Goal: Task Accomplishment & Management: Manage account settings

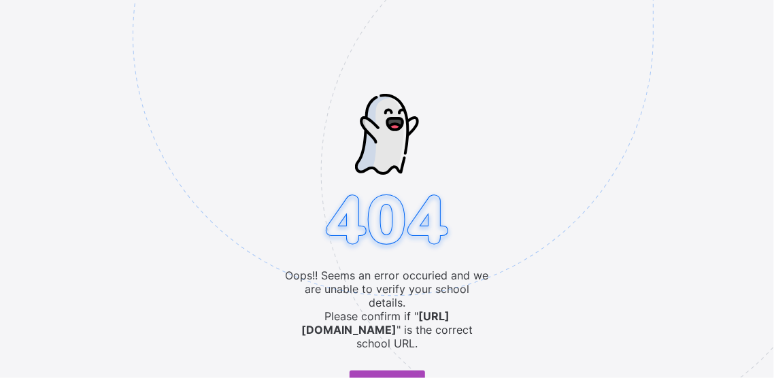
click at [363, 376] on span "Go to Login" at bounding box center [382, 381] width 44 height 10
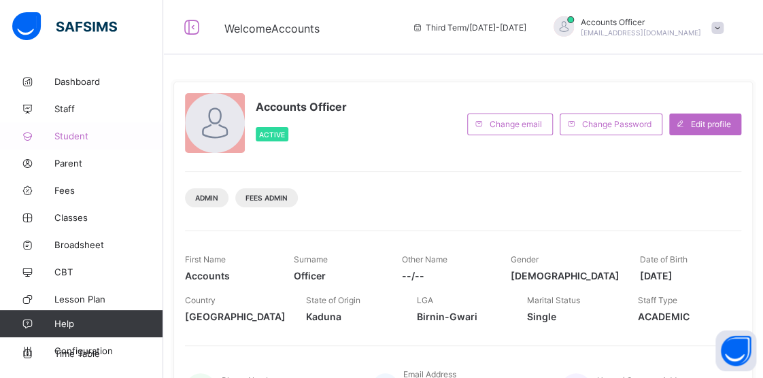
click at [65, 137] on span "Student" at bounding box center [108, 136] width 109 height 11
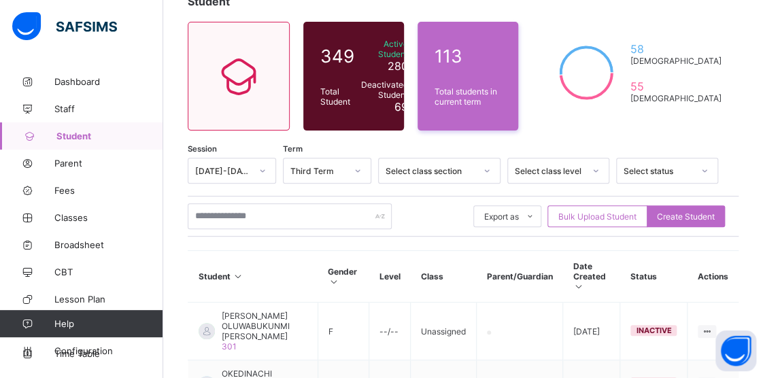
scroll to position [204, 0]
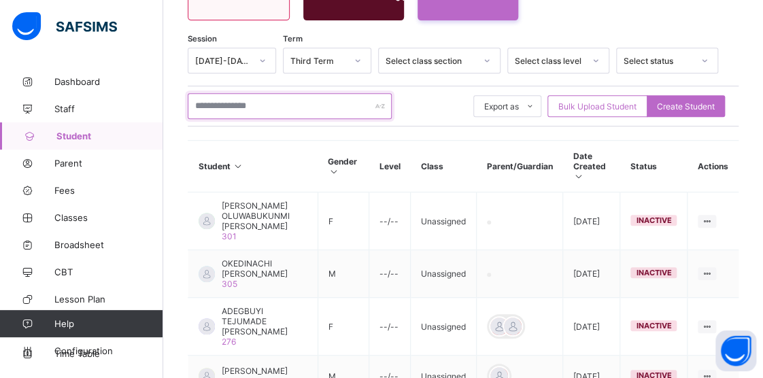
click at [278, 103] on input "text" at bounding box center [290, 106] width 204 height 26
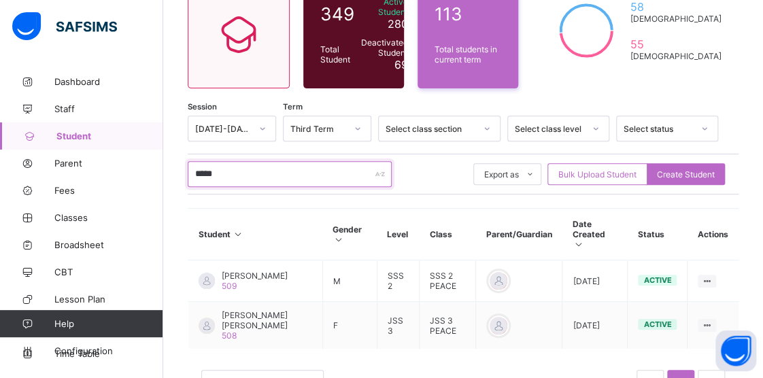
scroll to position [184, 0]
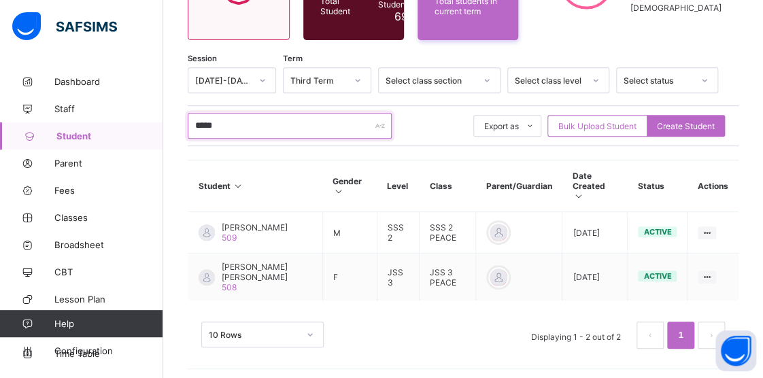
type input "*****"
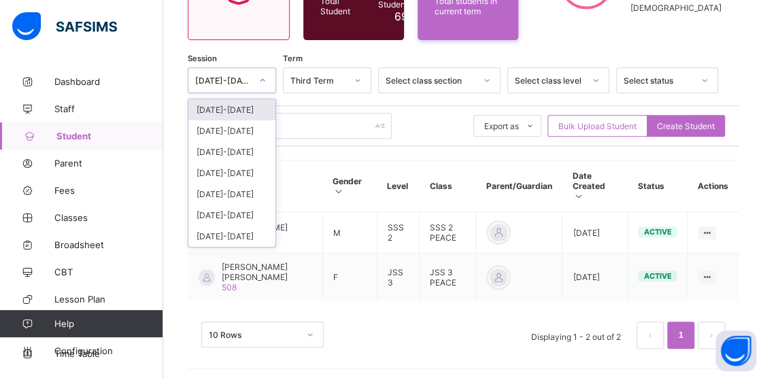
click at [267, 81] on icon at bounding box center [263, 80] width 8 height 14
click at [229, 108] on div "[DATE]-[DATE]" at bounding box center [231, 109] width 87 height 21
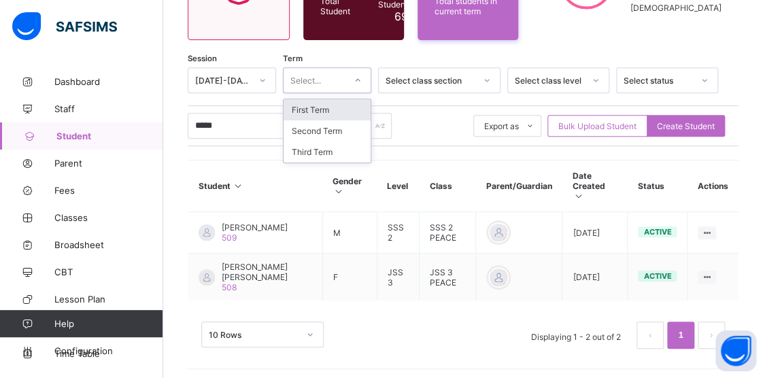
click at [369, 78] on div at bounding box center [357, 80] width 23 height 22
click at [327, 111] on div "First Term" at bounding box center [327, 109] width 87 height 21
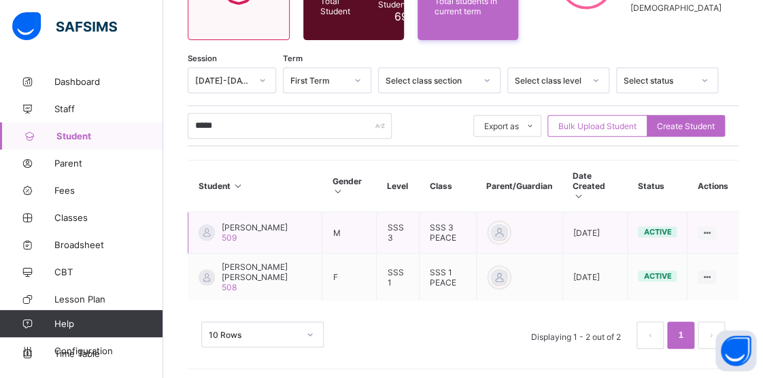
click at [242, 227] on span "[PERSON_NAME]" at bounding box center [255, 228] width 66 height 10
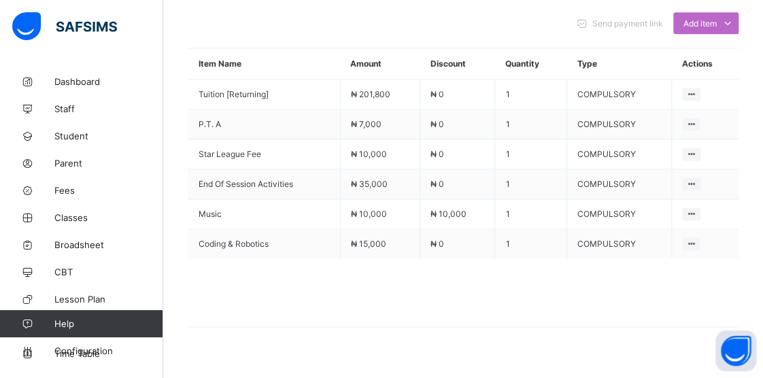
scroll to position [661, 0]
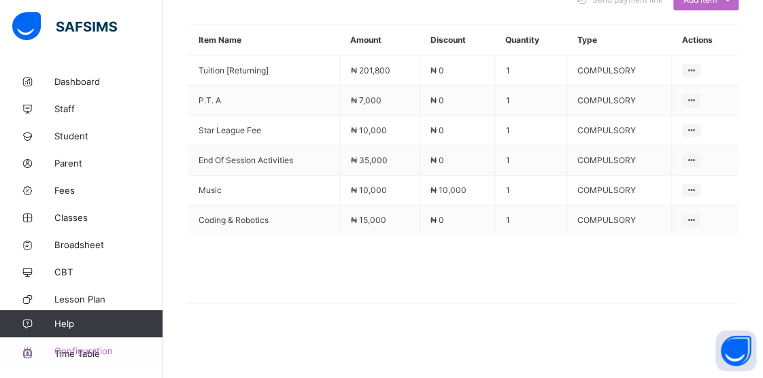
click at [65, 349] on span "Configuration" at bounding box center [108, 351] width 108 height 11
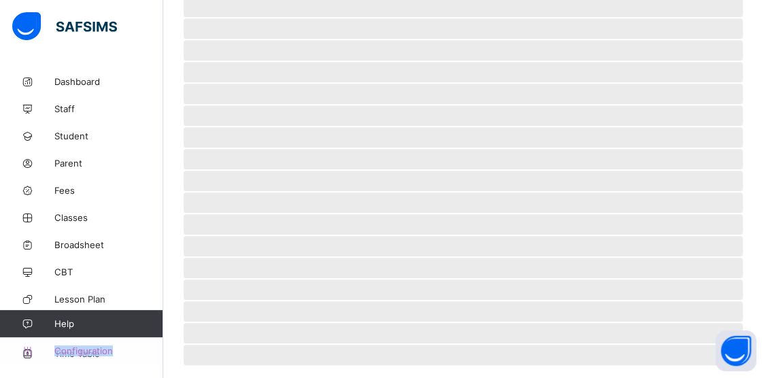
click at [65, 348] on span "Configuration" at bounding box center [108, 351] width 108 height 11
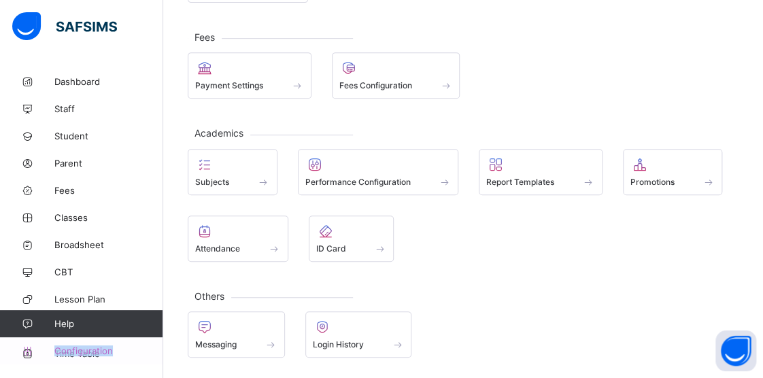
scroll to position [218, 0]
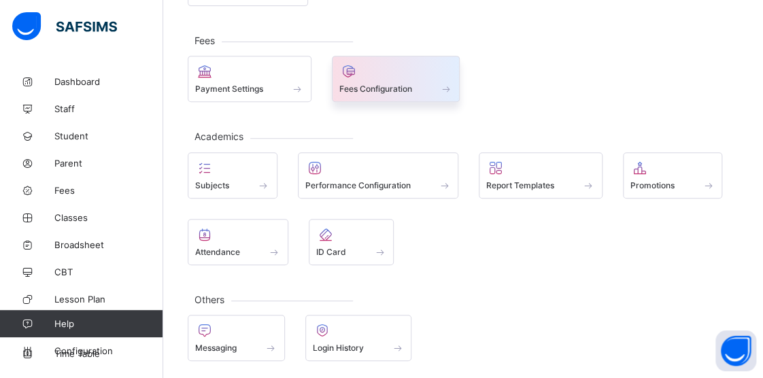
click at [386, 84] on span "Fees Configuration" at bounding box center [376, 89] width 73 height 10
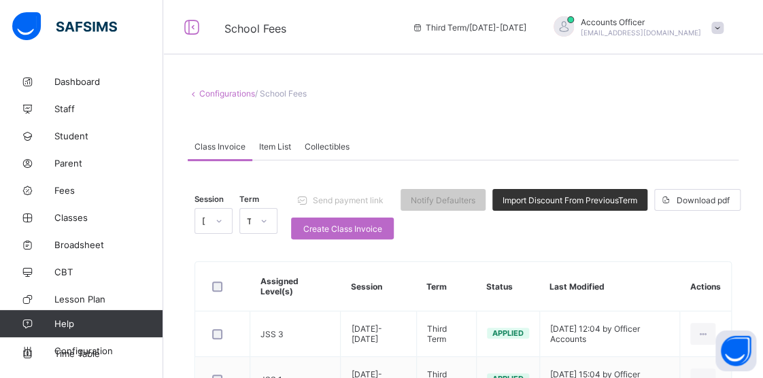
click at [217, 93] on link "Configurations" at bounding box center [227, 93] width 56 height 10
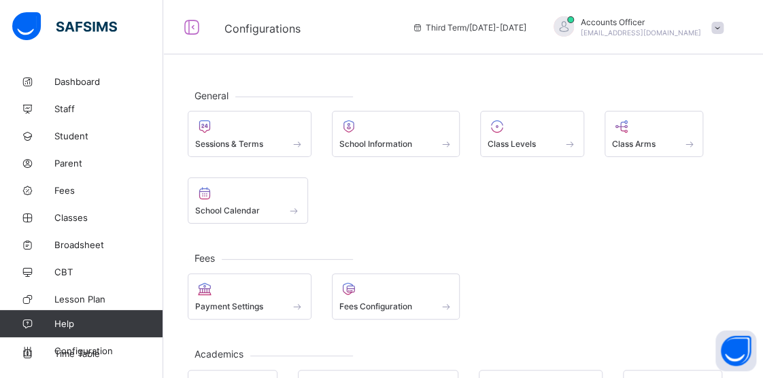
click at [574, 26] on div at bounding box center [564, 26] width 20 height 20
click at [446, 78] on div "General Sessions & Terms School Information Class Levels Class Arms School Cale…" at bounding box center [463, 333] width 600 height 531
click at [424, 27] on icon at bounding box center [418, 27] width 12 height 10
click at [477, 31] on span "Third Term / [DATE]-[DATE]" at bounding box center [469, 27] width 114 height 10
click at [62, 351] on span "Configuration" at bounding box center [108, 351] width 108 height 11
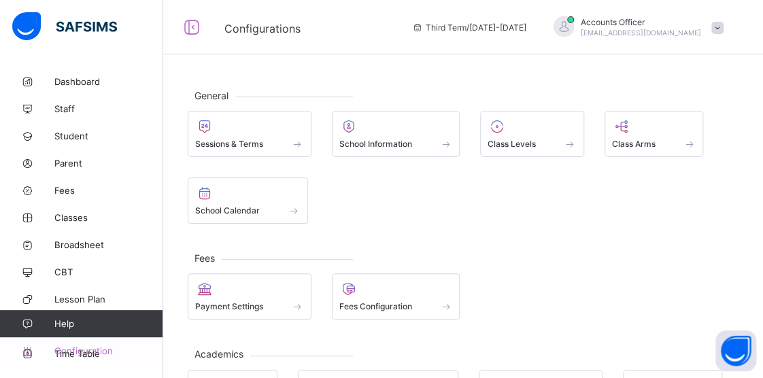
click at [63, 348] on span "Configuration" at bounding box center [108, 351] width 108 height 11
click at [254, 31] on span "Configurations" at bounding box center [263, 29] width 76 height 14
drag, startPoint x: 242, startPoint y: 31, endPoint x: 227, endPoint y: 56, distance: 28.4
click at [241, 35] on span "Configurations" at bounding box center [263, 29] width 76 height 14
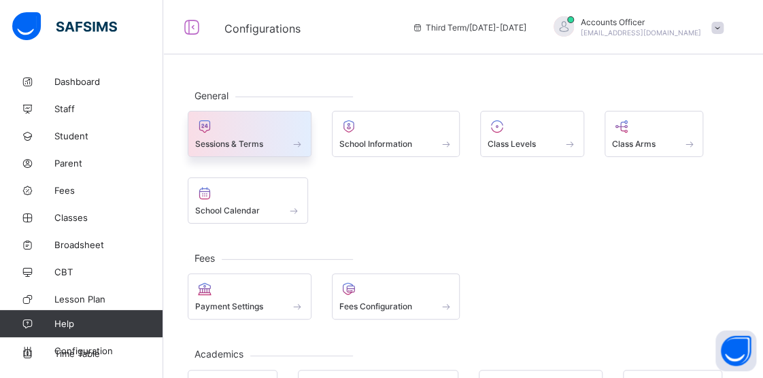
click at [235, 152] on div "Sessions & Terms" at bounding box center [250, 134] width 124 height 46
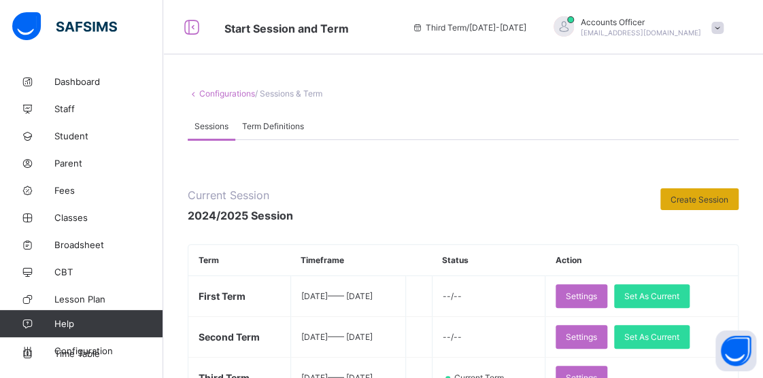
click at [694, 198] on span "Create Session" at bounding box center [700, 200] width 58 height 10
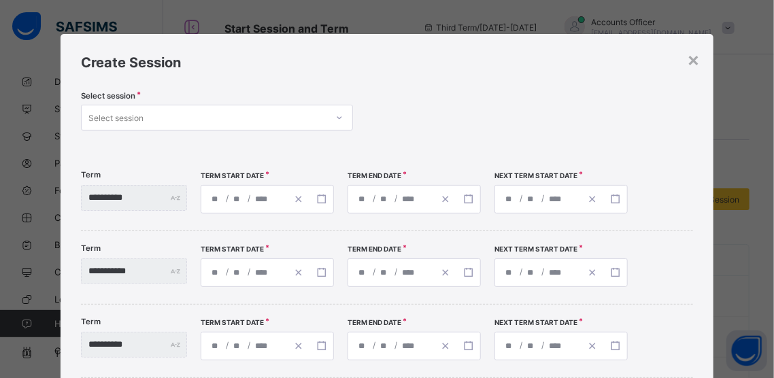
click at [689, 63] on div "×" at bounding box center [693, 59] width 13 height 23
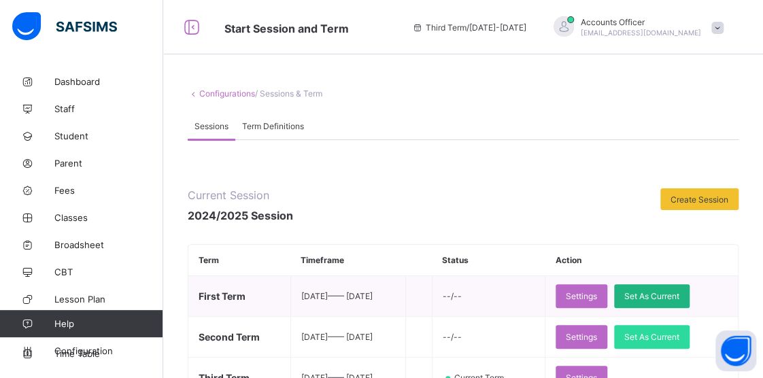
click at [659, 297] on span "Set As Current" at bounding box center [652, 296] width 55 height 10
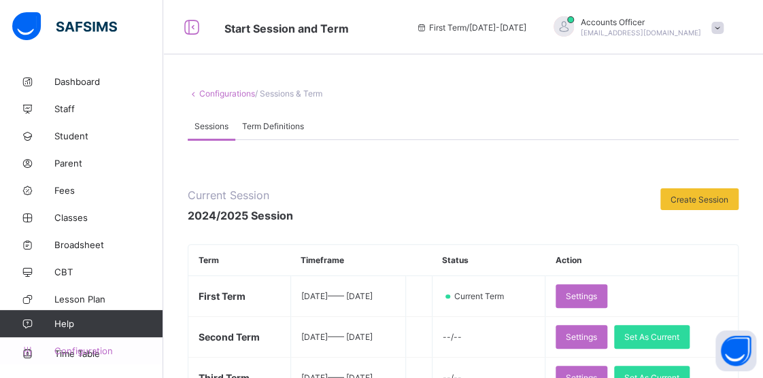
click at [65, 353] on span "Configuration" at bounding box center [108, 351] width 108 height 11
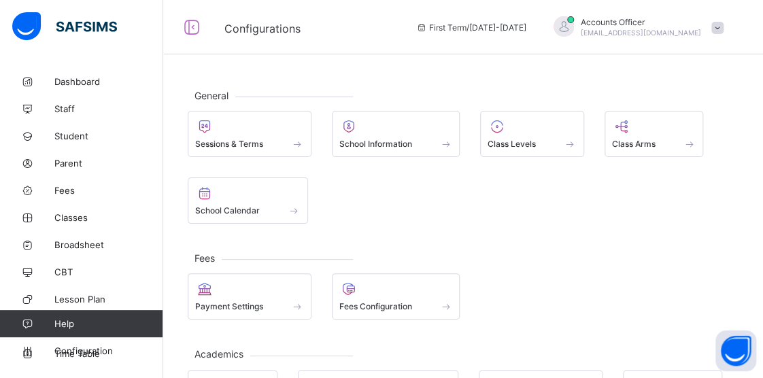
click at [427, 28] on icon at bounding box center [422, 27] width 12 height 10
click at [427, 29] on icon at bounding box center [422, 27] width 12 height 10
click at [193, 27] on icon at bounding box center [191, 28] width 23 height 20
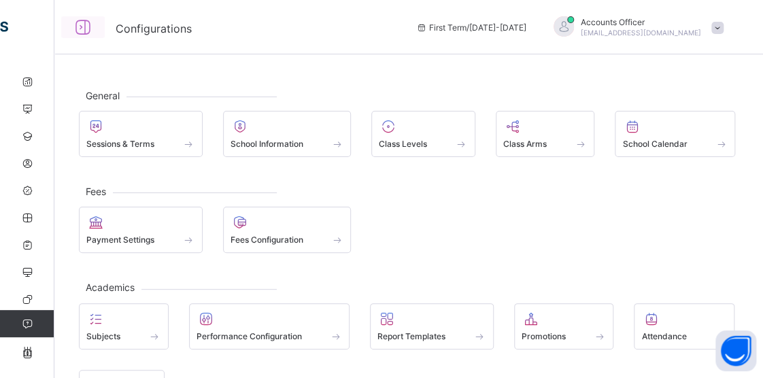
click at [80, 27] on icon at bounding box center [82, 28] width 23 height 20
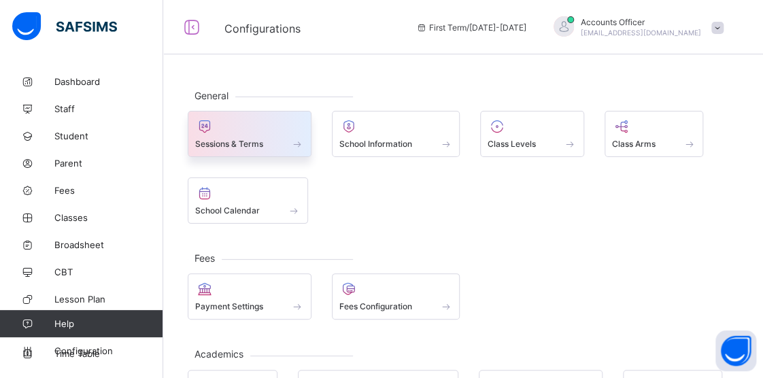
click at [297, 144] on span at bounding box center [298, 144] width 14 height 12
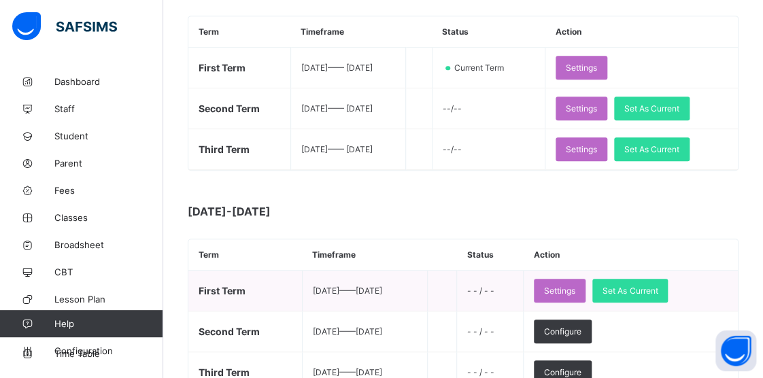
scroll to position [272, 0]
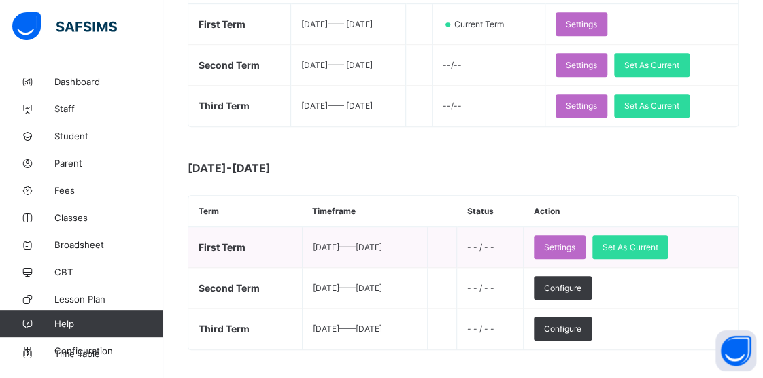
click at [232, 249] on span "First Term" at bounding box center [222, 248] width 47 height 12
click at [205, 246] on span "First Term" at bounding box center [222, 248] width 47 height 12
click at [317, 250] on span "[DATE] —— [DATE]" at bounding box center [347, 247] width 69 height 10
click at [316, 246] on span "[DATE] —— [DATE]" at bounding box center [347, 247] width 69 height 10
drag, startPoint x: 316, startPoint y: 244, endPoint x: 302, endPoint y: 244, distance: 14.3
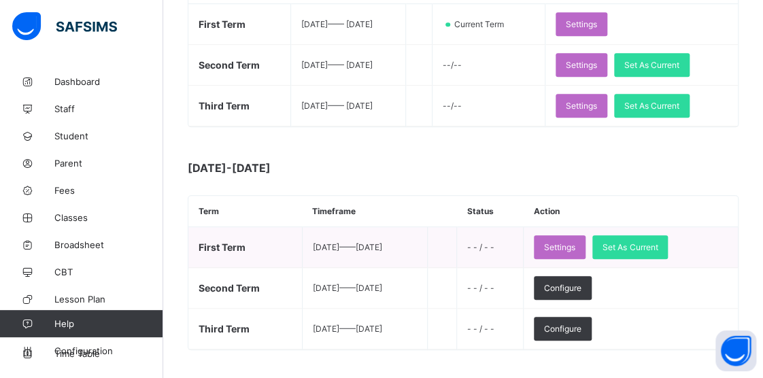
click at [316, 244] on span "[DATE] —— [DATE]" at bounding box center [347, 247] width 69 height 10
click at [216, 246] on span "First Term" at bounding box center [222, 248] width 47 height 12
click at [201, 246] on span "First Term" at bounding box center [222, 248] width 47 height 12
click at [199, 246] on span "First Term" at bounding box center [222, 248] width 47 height 12
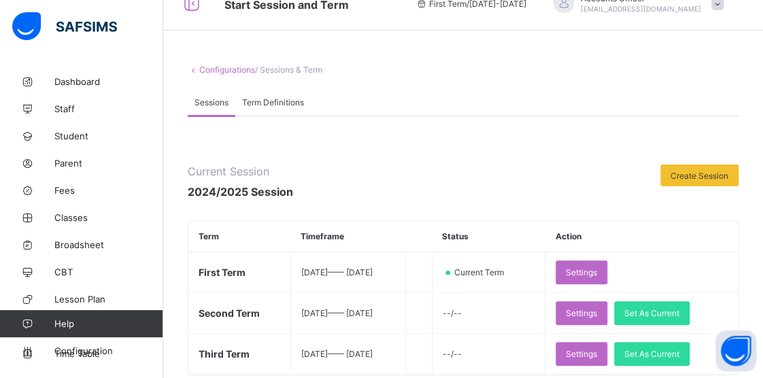
scroll to position [0, 0]
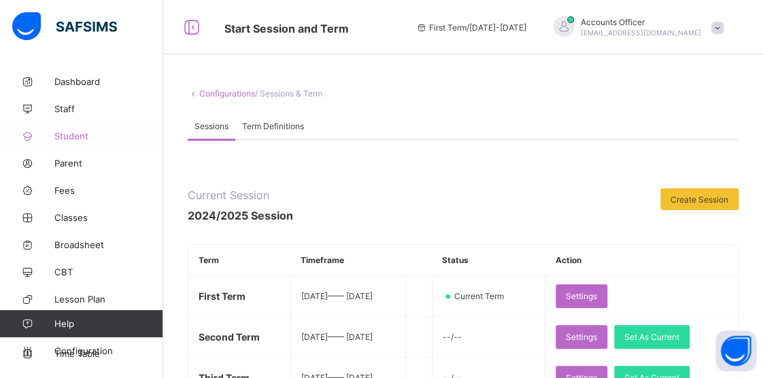
click at [73, 137] on span "Student" at bounding box center [108, 136] width 109 height 11
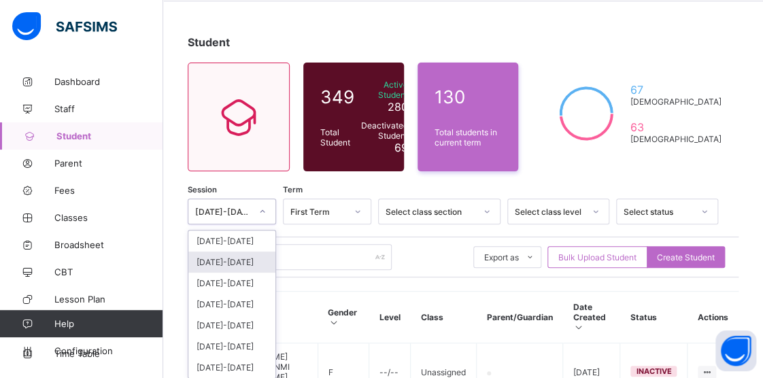
scroll to position [58, 0]
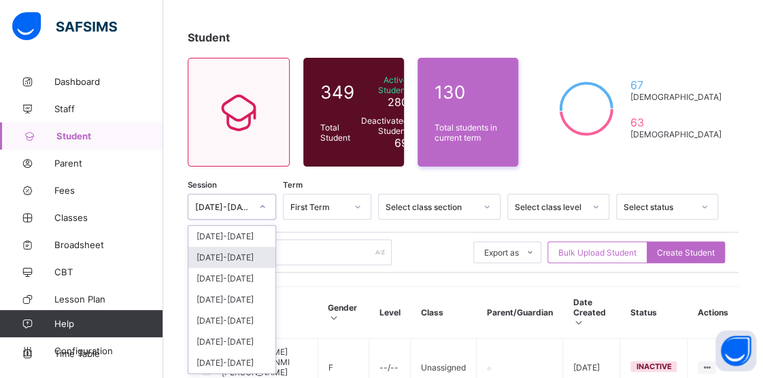
click at [265, 220] on div "option [DATE]-[DATE] focused, 2 of 7. 7 results available. Use Up and Down to c…" at bounding box center [232, 207] width 88 height 26
click at [229, 235] on div "[DATE]-[DATE]" at bounding box center [231, 236] width 87 height 21
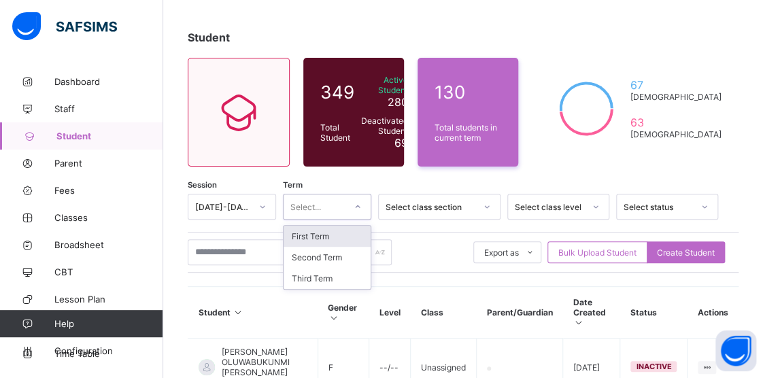
click at [362, 203] on icon at bounding box center [358, 207] width 8 height 14
click at [318, 235] on div "First Term" at bounding box center [327, 236] width 87 height 21
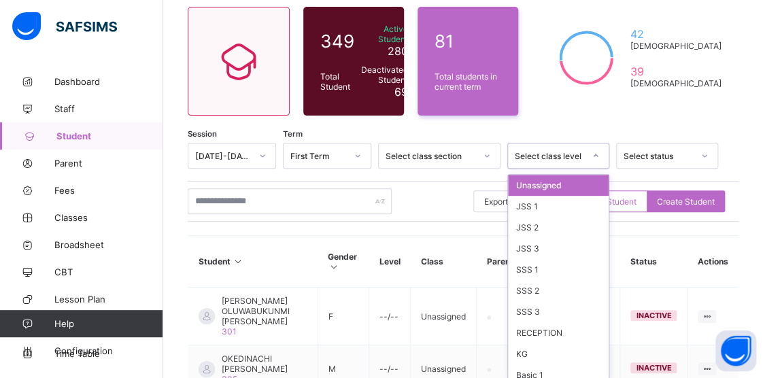
click at [604, 169] on div "option Unassigned focused, 1 of 19. 19 results available. Use Up and Down to ch…" at bounding box center [559, 156] width 102 height 26
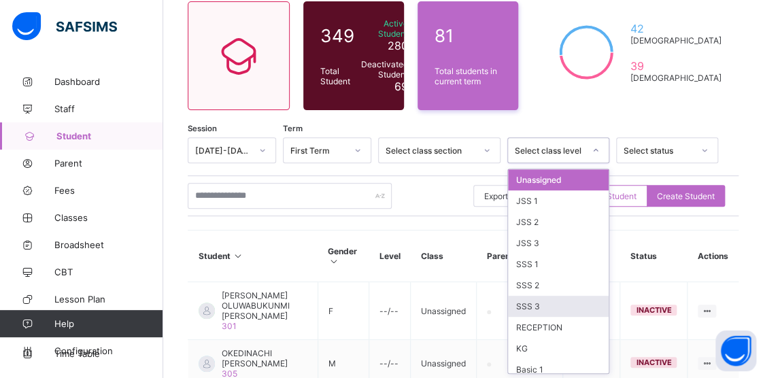
click at [539, 306] on div "SSS 3" at bounding box center [558, 306] width 101 height 21
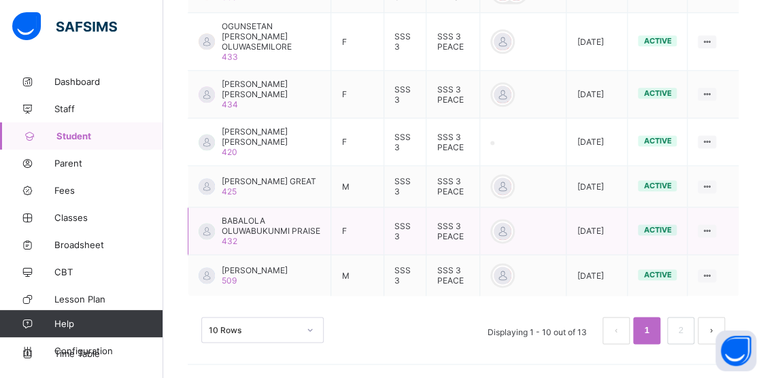
scroll to position [606, 0]
click at [288, 265] on span "[PERSON_NAME]" at bounding box center [255, 270] width 66 height 10
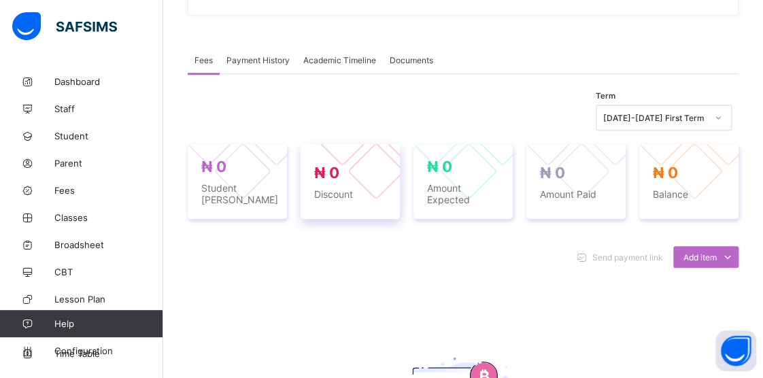
scroll to position [384, 0]
click at [73, 350] on span "Configuration" at bounding box center [108, 351] width 108 height 11
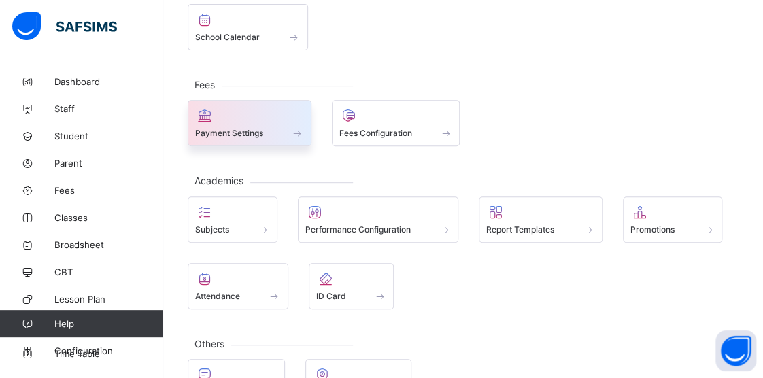
scroll to position [150, 0]
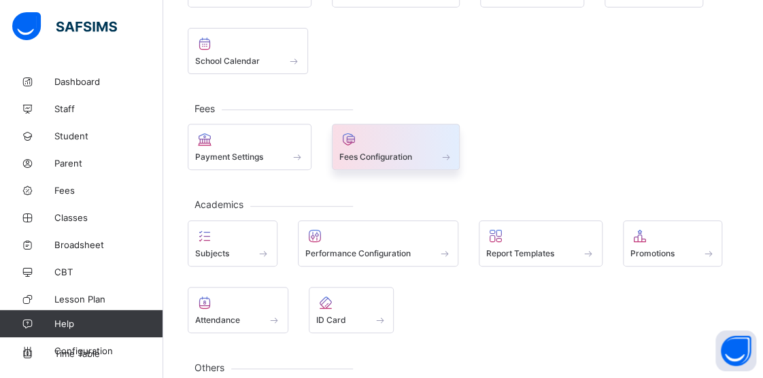
click at [392, 156] on span "Fees Configuration" at bounding box center [376, 157] width 73 height 10
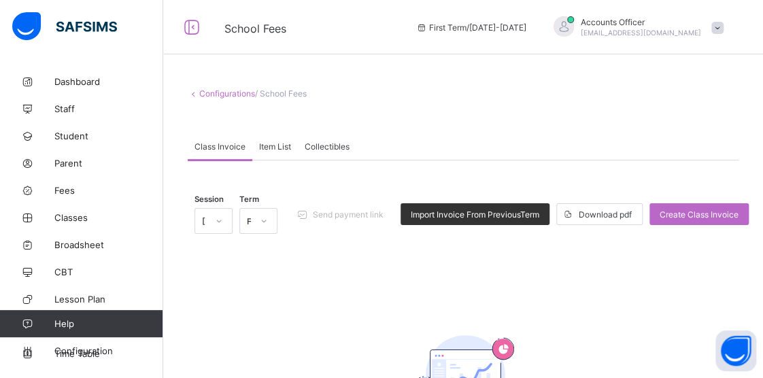
click at [272, 146] on span "Item List" at bounding box center [275, 147] width 32 height 10
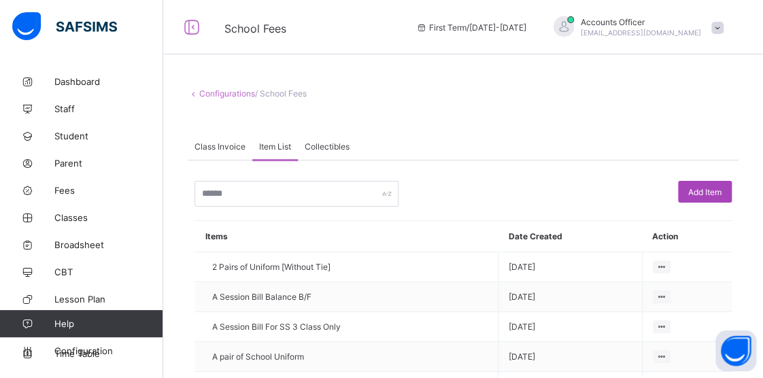
click at [697, 191] on div "Add Item" at bounding box center [705, 192] width 54 height 22
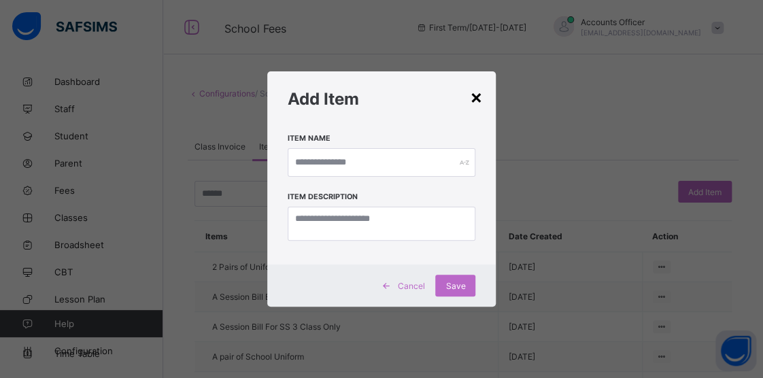
click at [474, 97] on div "×" at bounding box center [475, 96] width 13 height 23
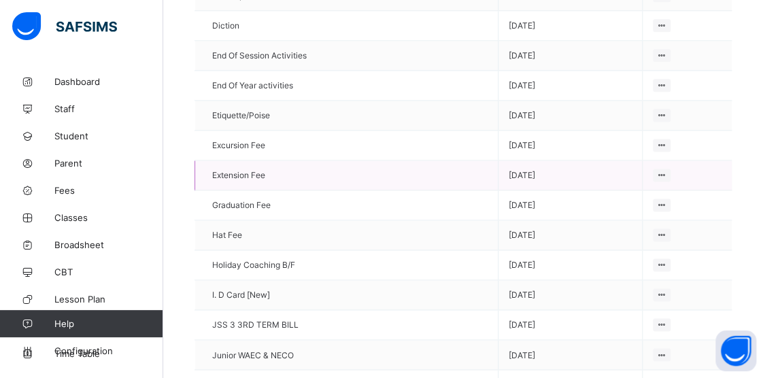
scroll to position [612, 0]
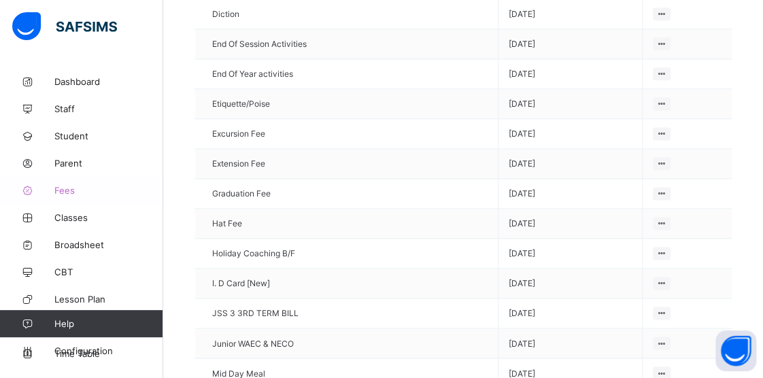
click at [66, 191] on span "Fees" at bounding box center [108, 190] width 109 height 11
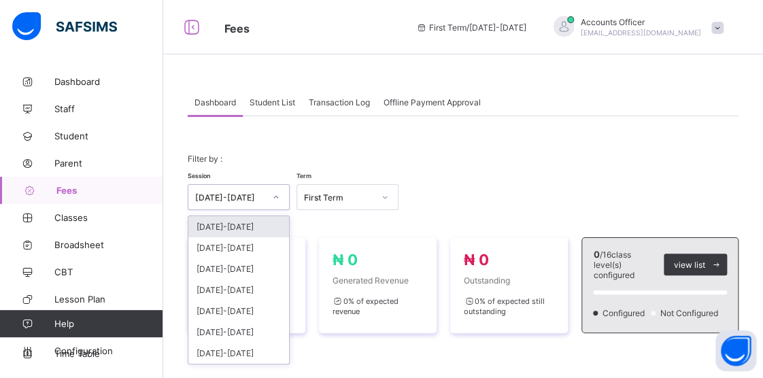
click at [277, 197] on icon at bounding box center [276, 198] width 8 height 14
click at [219, 228] on div "[DATE]-[DATE]" at bounding box center [238, 226] width 101 height 21
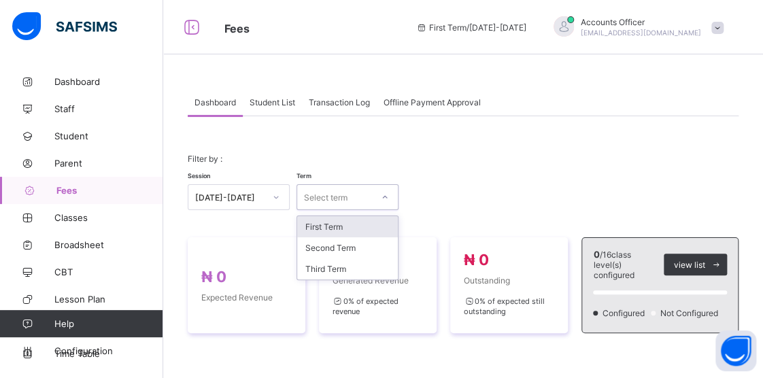
drag, startPoint x: 387, startPoint y: 197, endPoint x: 378, endPoint y: 201, distance: 9.7
click at [387, 197] on icon at bounding box center [385, 198] width 8 height 14
click at [320, 227] on div "First Term" at bounding box center [347, 226] width 101 height 21
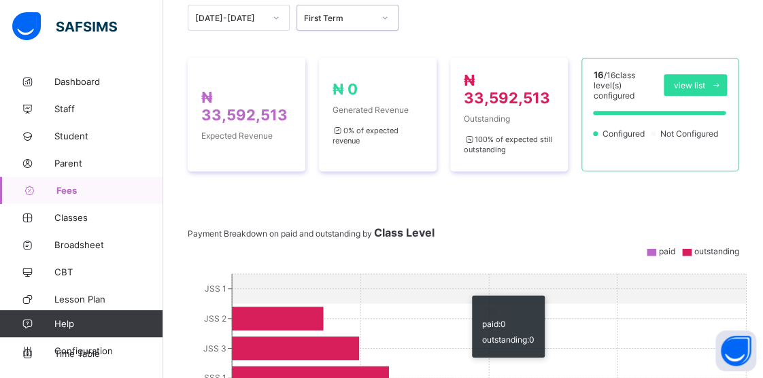
scroll to position [27, 0]
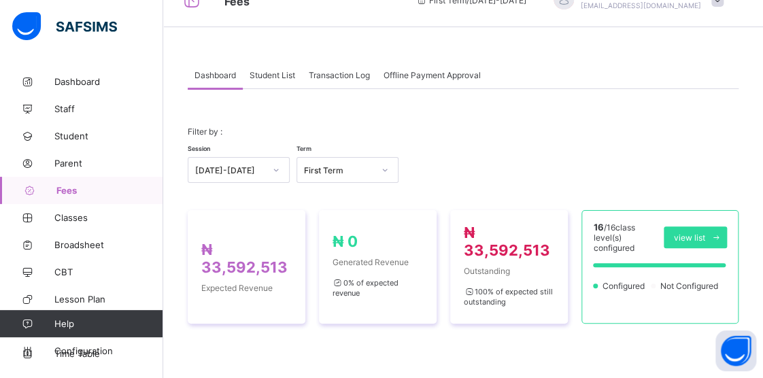
click at [336, 71] on span "Transaction Log" at bounding box center [339, 75] width 61 height 10
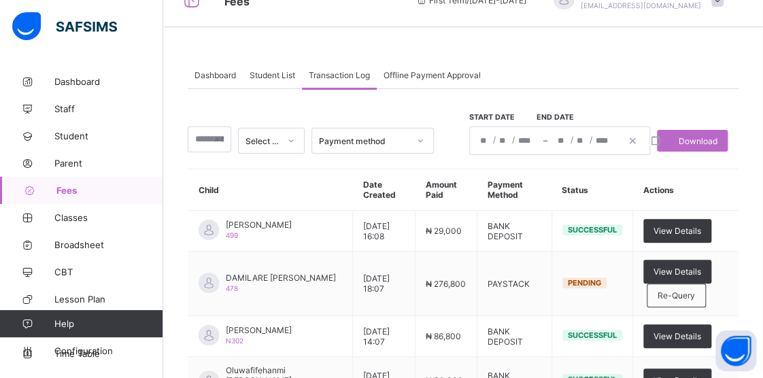
click at [440, 76] on span "Offline Payment Approval" at bounding box center [432, 75] width 97 height 10
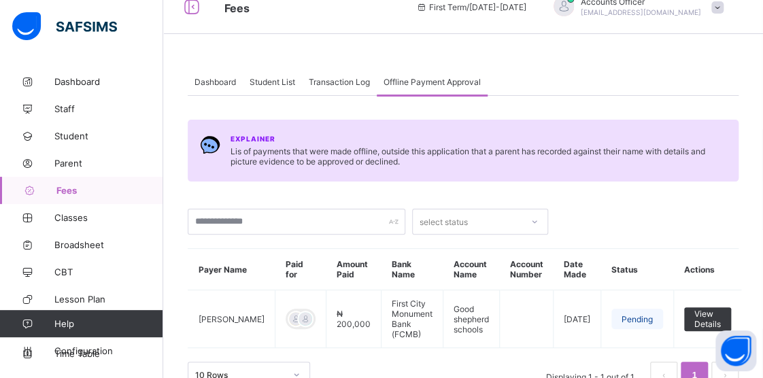
scroll to position [42, 0]
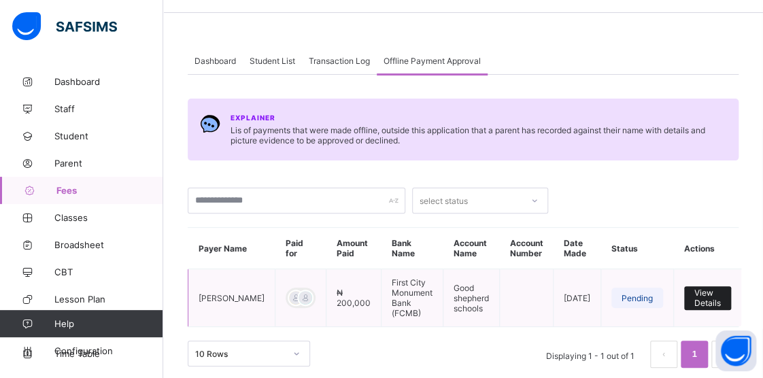
click at [709, 288] on span "View Details" at bounding box center [708, 298] width 27 height 20
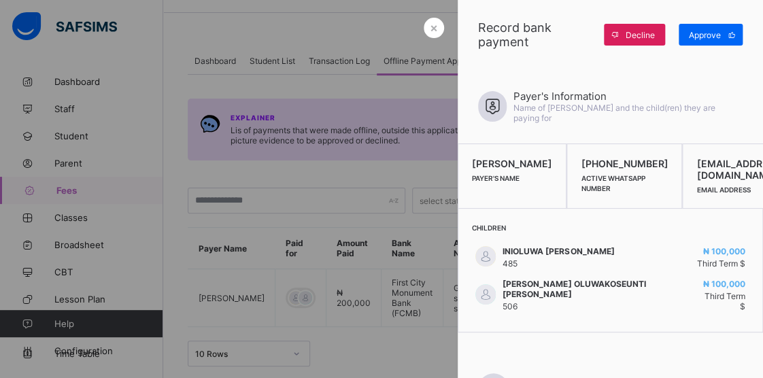
click at [377, 171] on div at bounding box center [381, 189] width 763 height 378
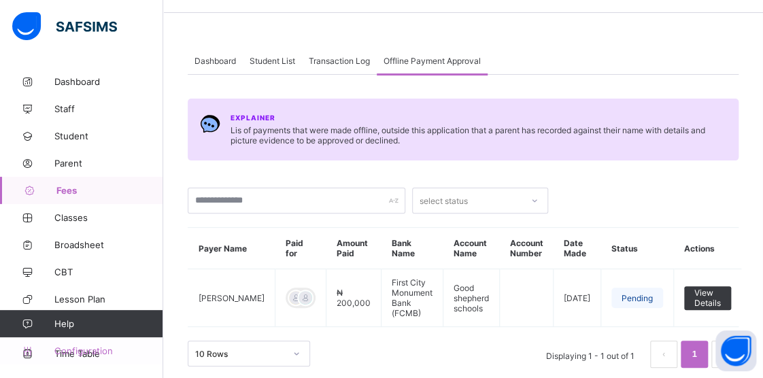
click at [65, 349] on span "Configuration" at bounding box center [108, 351] width 108 height 11
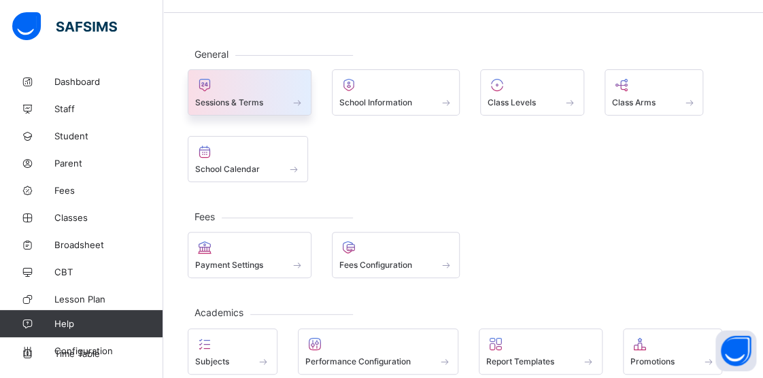
click at [299, 100] on span at bounding box center [298, 103] width 14 height 12
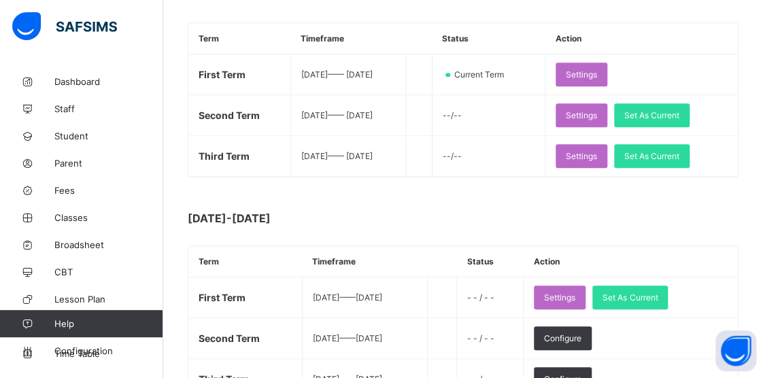
scroll to position [246, 0]
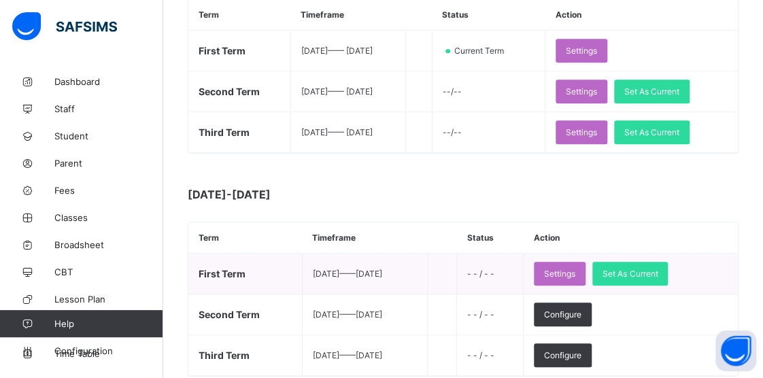
click at [221, 276] on span "First Term" at bounding box center [222, 274] width 47 height 12
click at [204, 276] on span "First Term" at bounding box center [222, 274] width 47 height 12
click at [205, 276] on span "First Term" at bounding box center [222, 274] width 47 height 12
click at [650, 271] on span "Set As Current" at bounding box center [630, 274] width 55 height 10
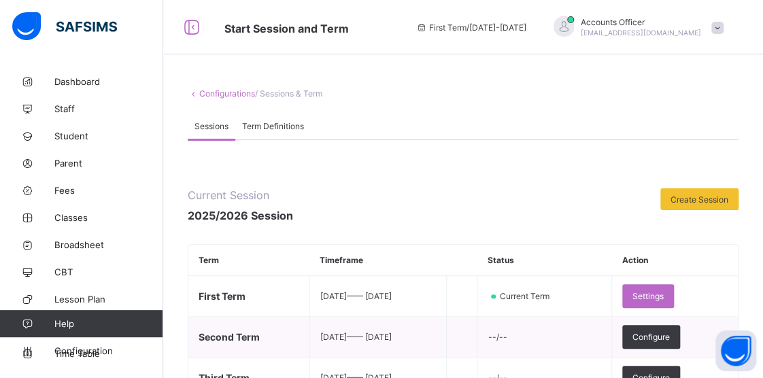
scroll to position [68, 0]
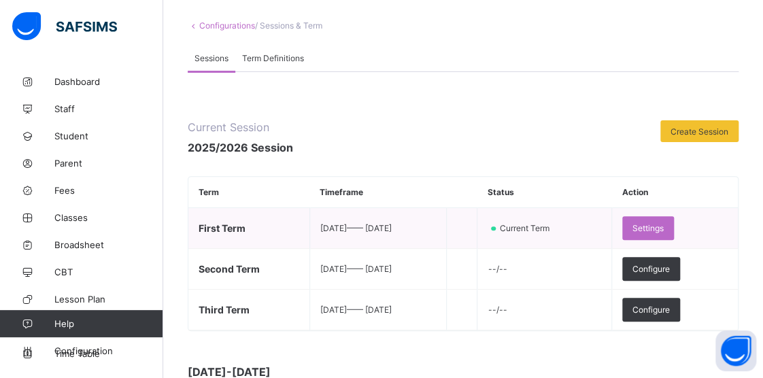
click at [210, 229] on span "First Term" at bounding box center [222, 229] width 47 height 12
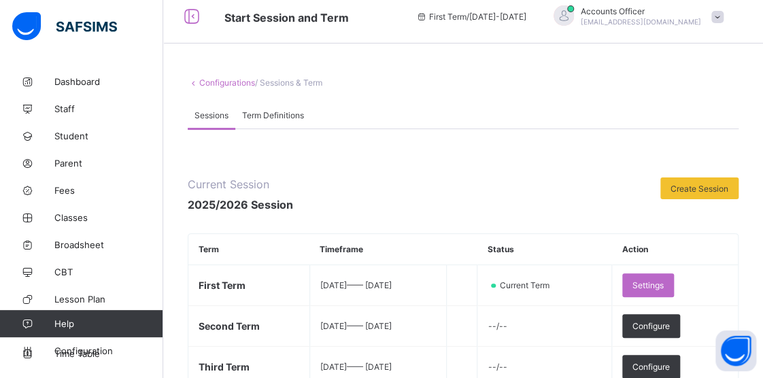
scroll to position [0, 0]
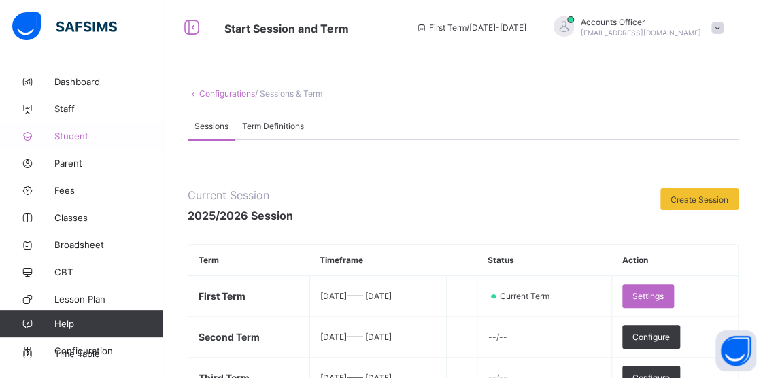
click at [74, 136] on span "Student" at bounding box center [108, 136] width 109 height 11
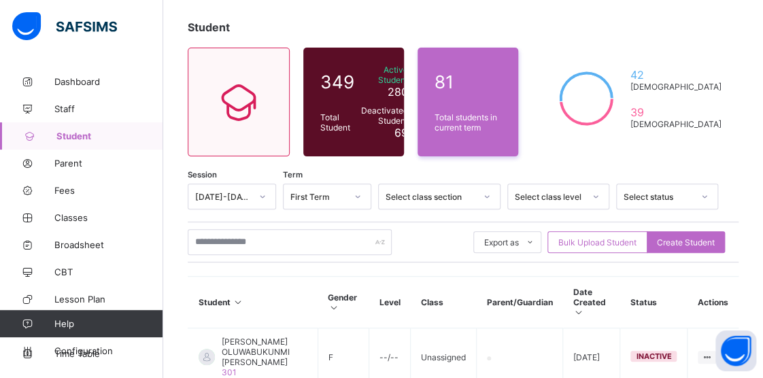
scroll to position [136, 0]
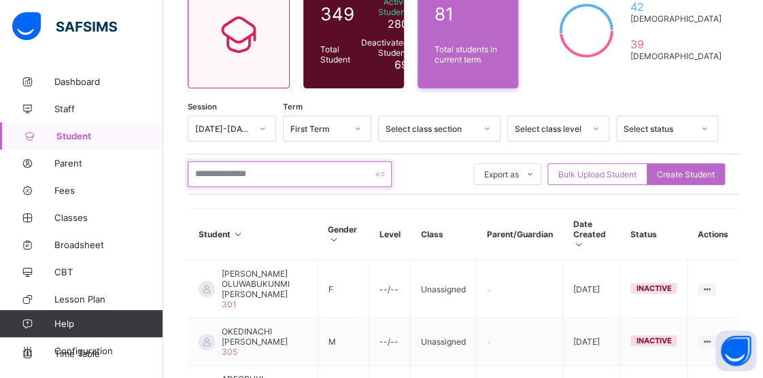
click at [276, 174] on input "text" at bounding box center [290, 174] width 204 height 26
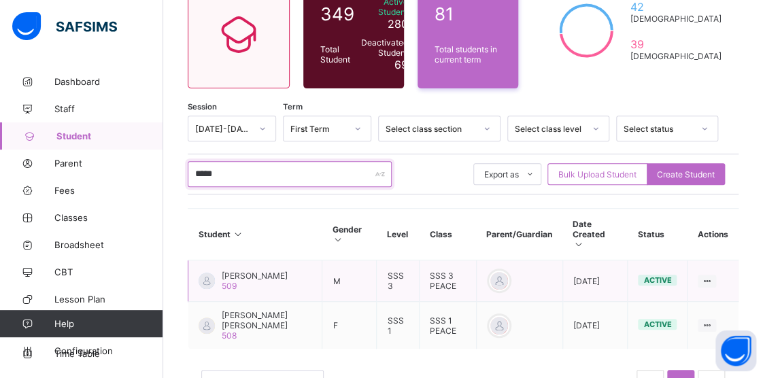
type input "*****"
click at [244, 271] on span "[PERSON_NAME]" at bounding box center [255, 276] width 66 height 10
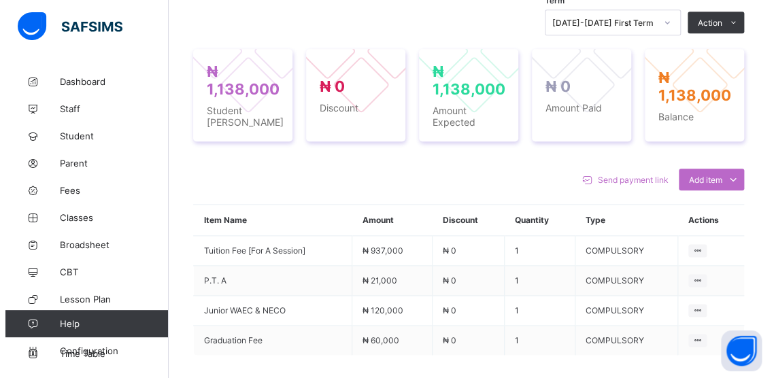
scroll to position [465, 0]
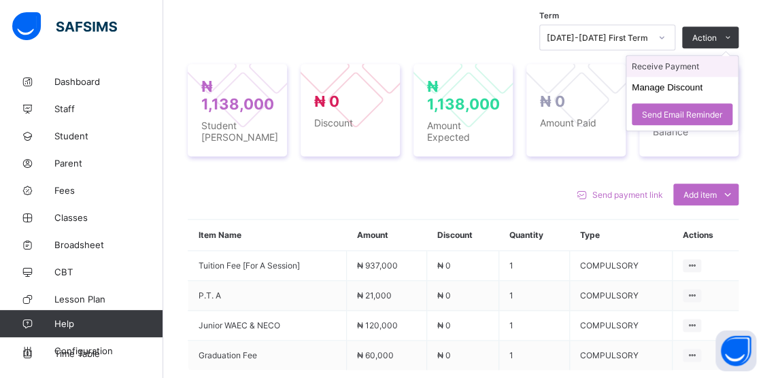
click at [667, 65] on li "Receive Payment" at bounding box center [683, 66] width 112 height 21
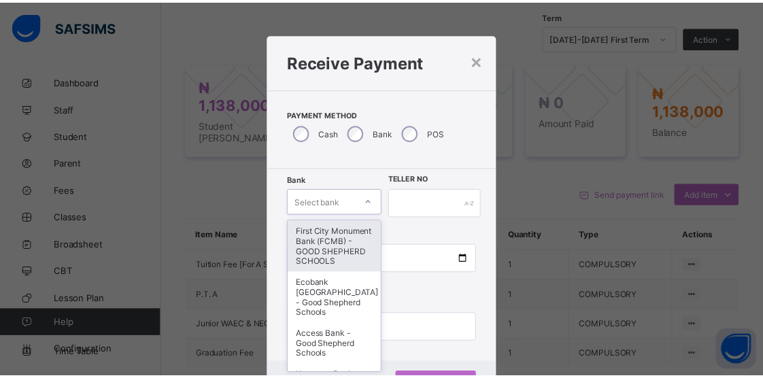
scroll to position [52, 0]
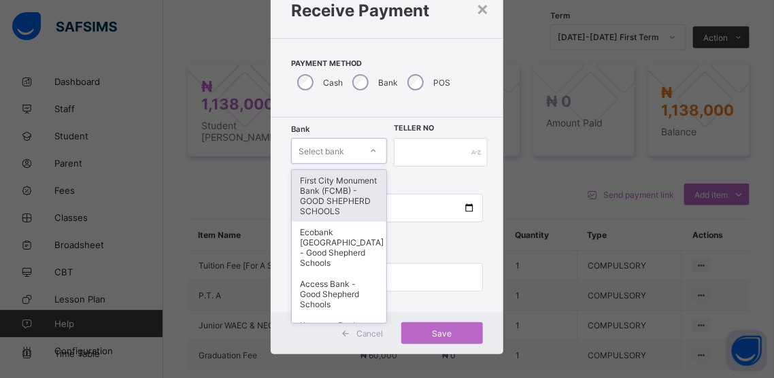
click at [368, 164] on div "option First City Monument Bank (FCMB) - GOOD SHEPHERD SCHOOLS focused, 1 of 9.…" at bounding box center [339, 151] width 96 height 26
click at [321, 203] on div "First City Monument Bank (FCMB) - GOOD SHEPHERD SCHOOLS" at bounding box center [339, 195] width 95 height 52
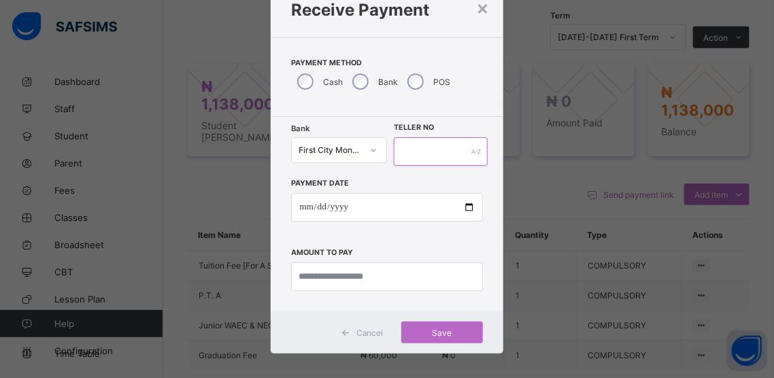
click at [422, 153] on input "text" at bounding box center [441, 151] width 94 height 29
type input "******"
drag, startPoint x: 471, startPoint y: 208, endPoint x: 461, endPoint y: 211, distance: 10.6
click at [470, 208] on input "date" at bounding box center [386, 207] width 191 height 29
type input "**********"
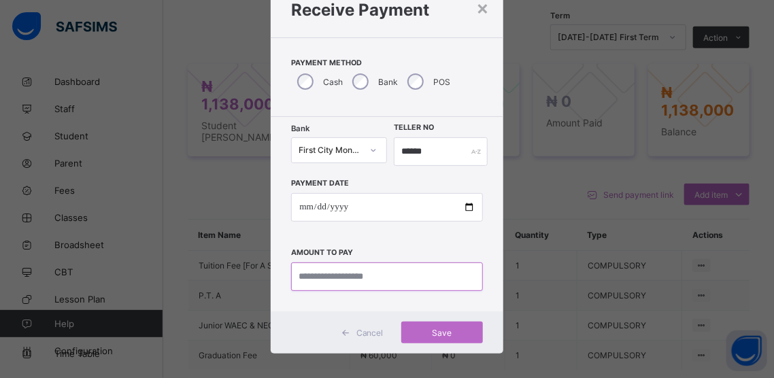
click at [372, 274] on input "currency" at bounding box center [386, 277] width 191 height 29
type input "*********"
click at [440, 331] on span "Save" at bounding box center [442, 333] width 61 height 10
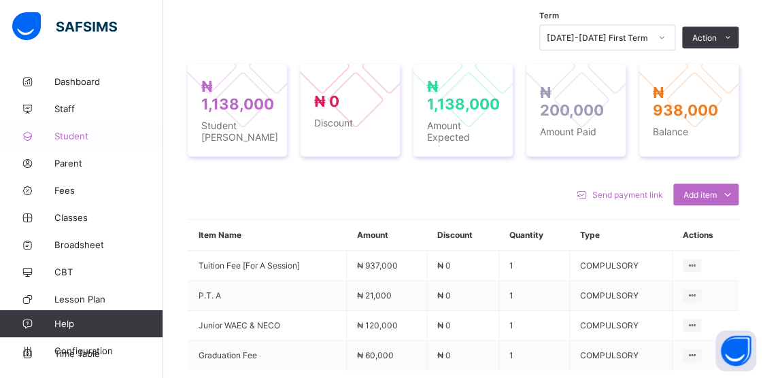
click at [72, 134] on span "Student" at bounding box center [108, 136] width 109 height 11
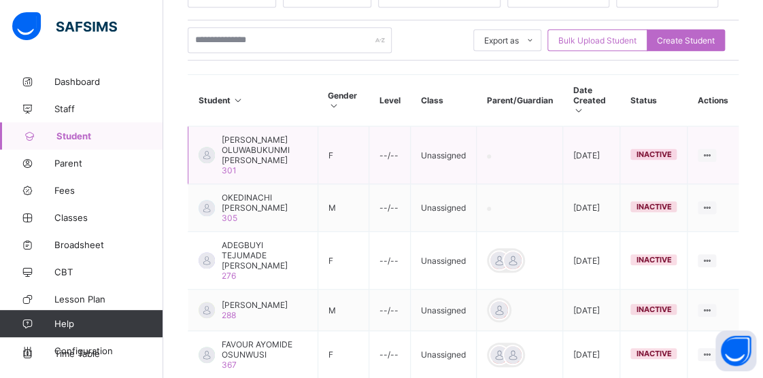
scroll to position [261, 0]
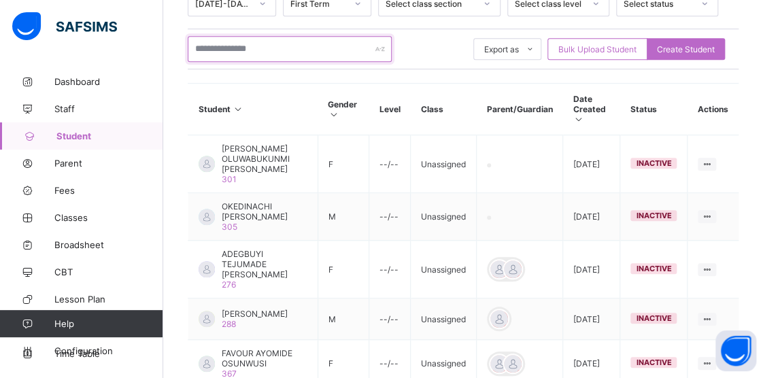
click at [329, 53] on input "text" at bounding box center [290, 49] width 204 height 26
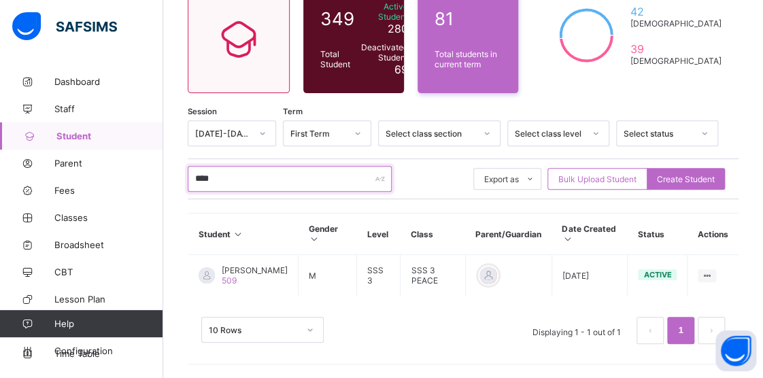
scroll to position [136, 0]
type input "****"
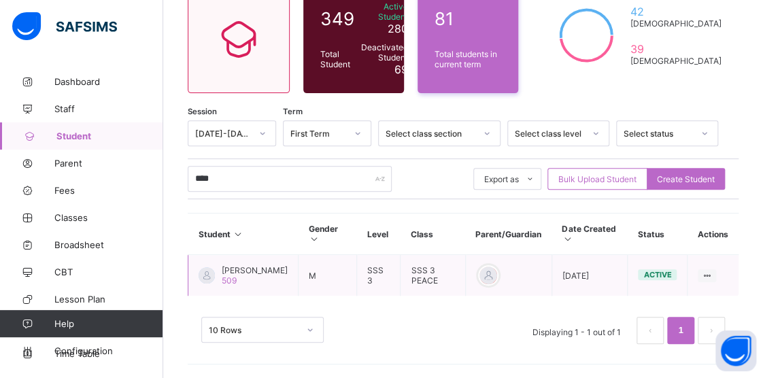
click at [245, 268] on span "[PERSON_NAME]" at bounding box center [255, 270] width 66 height 10
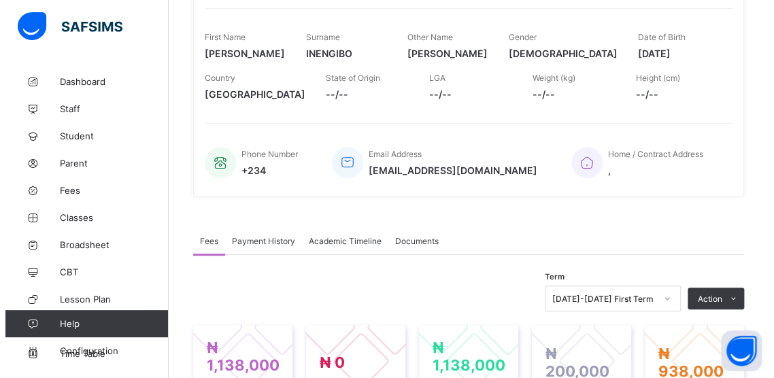
scroll to position [408, 0]
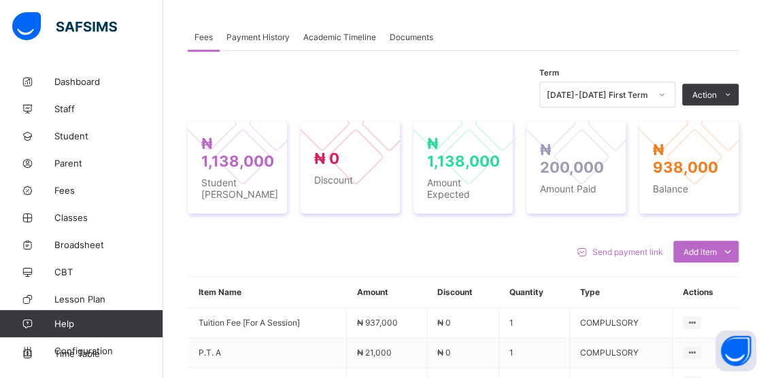
click at [0, 0] on li "Receive Payment" at bounding box center [0, 0] width 0 height 0
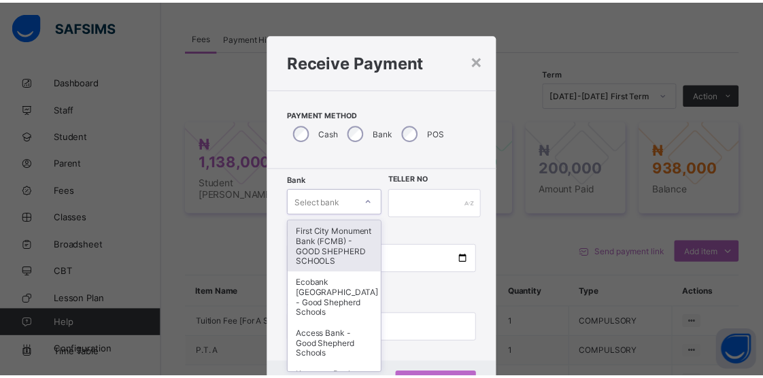
scroll to position [52, 0]
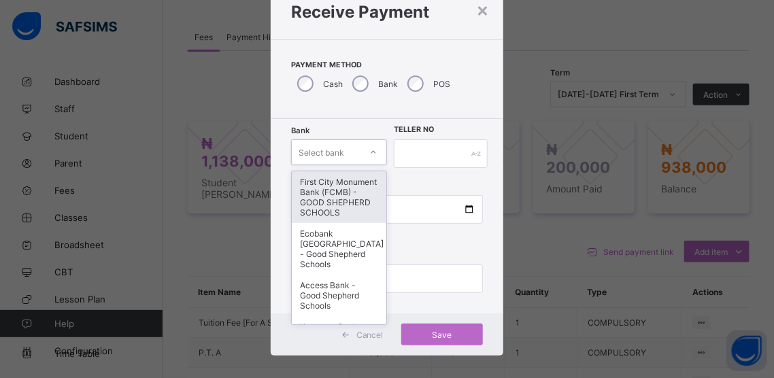
drag, startPoint x: 369, startPoint y: 201, endPoint x: 359, endPoint y: 213, distance: 15.0
click at [367, 165] on div "option First City Monument Bank (FCMB) - GOOD SHEPHERD SCHOOLS focused, 1 of 9.…" at bounding box center [339, 152] width 96 height 26
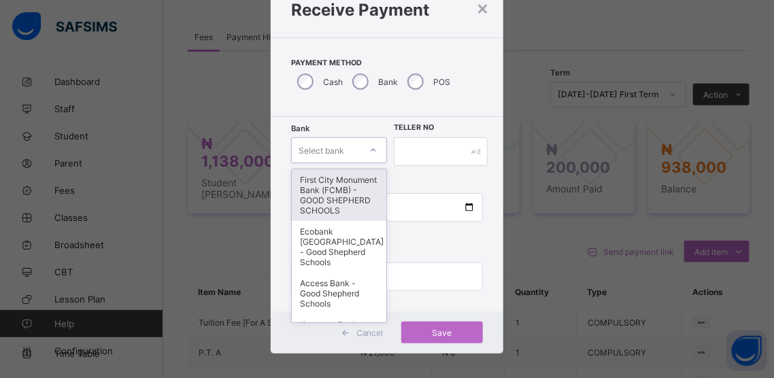
click at [327, 205] on div "First City Monument Bank (FCMB) - GOOD SHEPHERD SCHOOLS" at bounding box center [339, 195] width 95 height 52
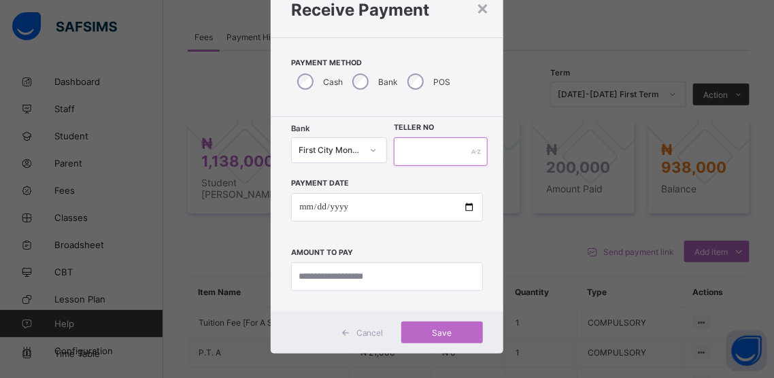
drag, startPoint x: 416, startPoint y: 154, endPoint x: 419, endPoint y: 164, distance: 10.6
click at [416, 154] on input "text" at bounding box center [441, 151] width 94 height 29
type input "******"
click at [464, 205] on input "date" at bounding box center [386, 207] width 191 height 29
type input "**********"
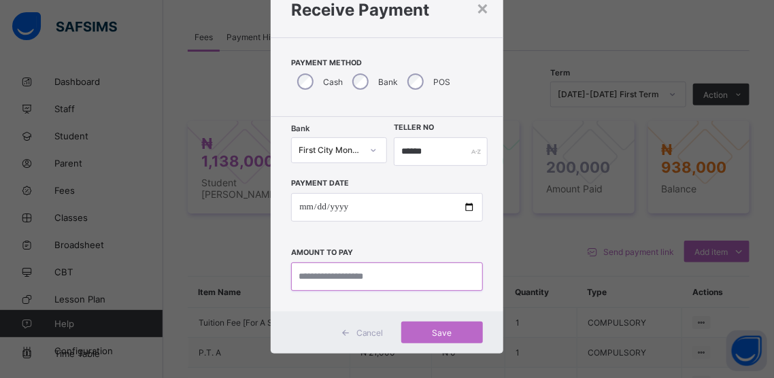
click at [367, 270] on input "currency" at bounding box center [386, 277] width 191 height 29
type input "*********"
click at [435, 330] on span "Save" at bounding box center [442, 333] width 61 height 10
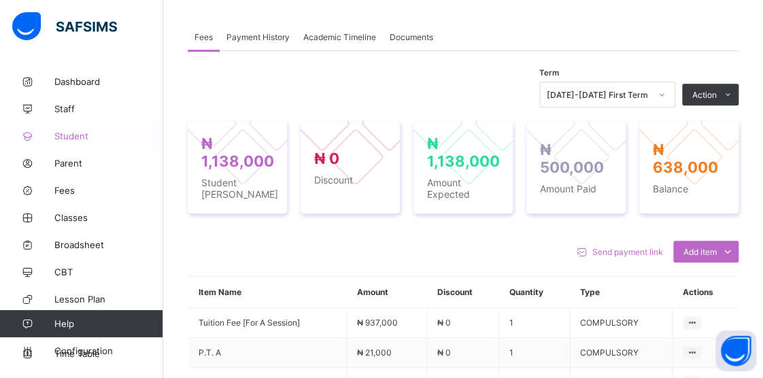
click at [67, 138] on span "Student" at bounding box center [108, 136] width 109 height 11
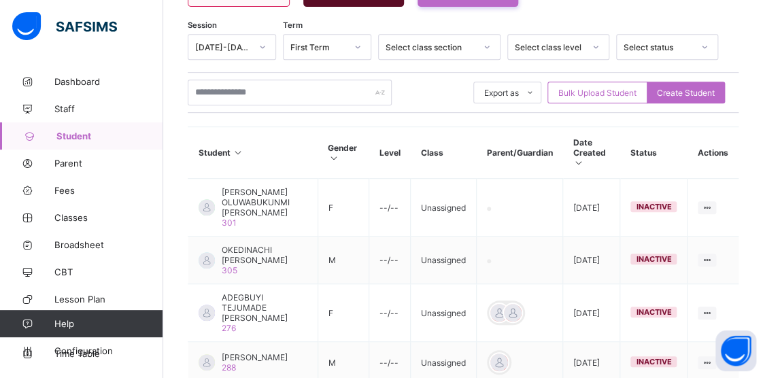
scroll to position [136, 0]
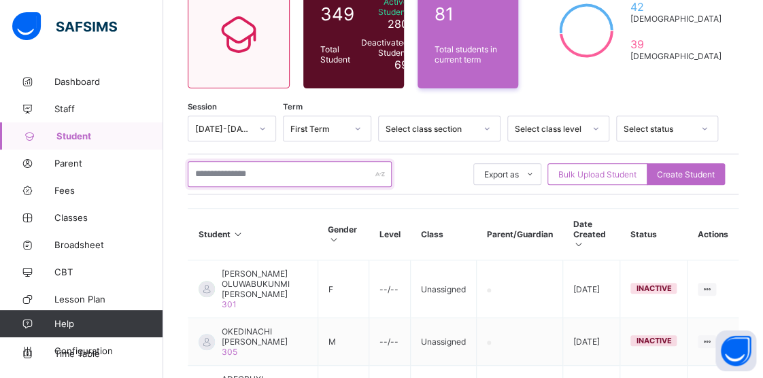
click at [286, 170] on input "text" at bounding box center [290, 174] width 204 height 26
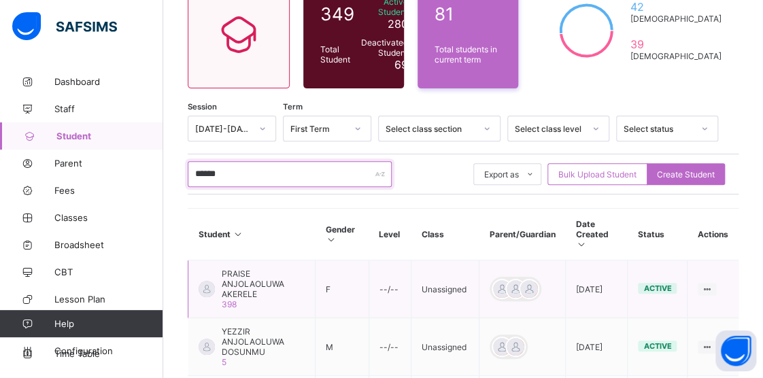
type input "******"
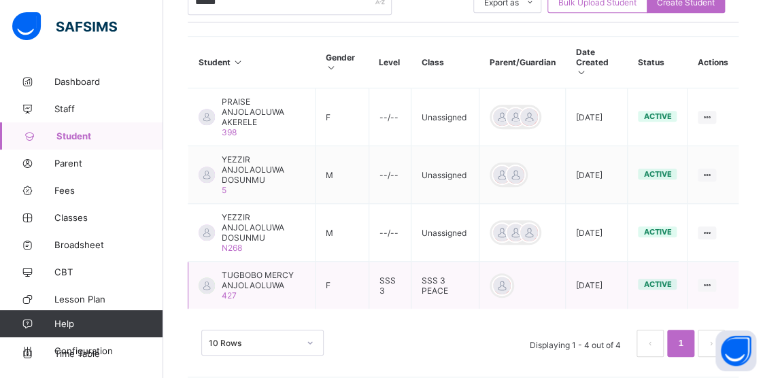
scroll to position [309, 0]
click at [252, 277] on span "TUGBOBO MERCY ANJOLAOLUWA" at bounding box center [263, 279] width 83 height 20
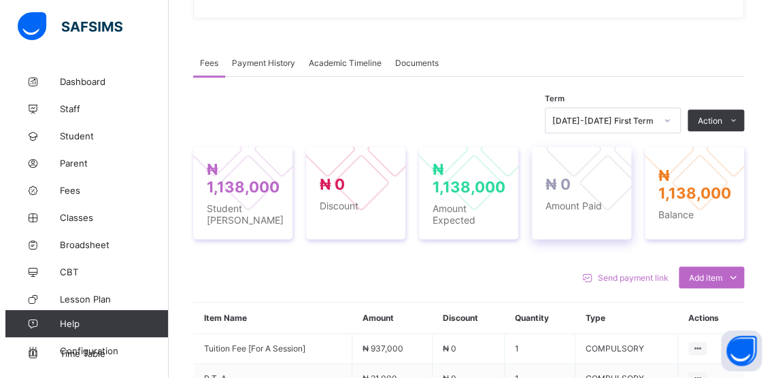
scroll to position [408, 0]
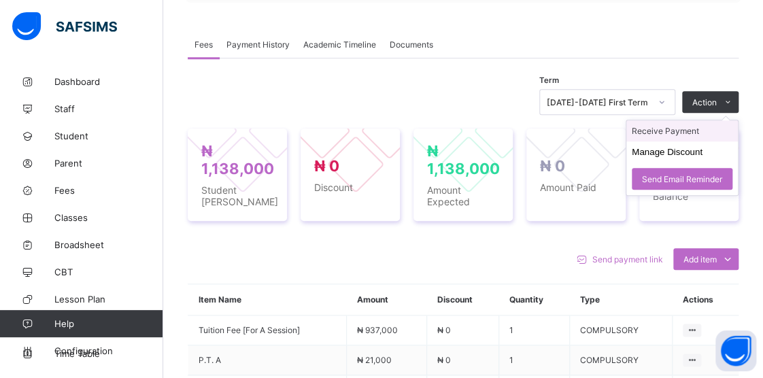
click at [665, 142] on li "Receive Payment" at bounding box center [683, 130] width 112 height 21
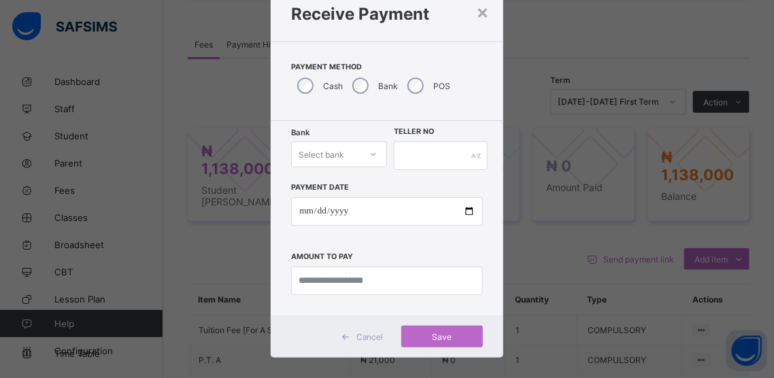
click at [373, 167] on div "Select bank" at bounding box center [339, 155] width 96 height 26
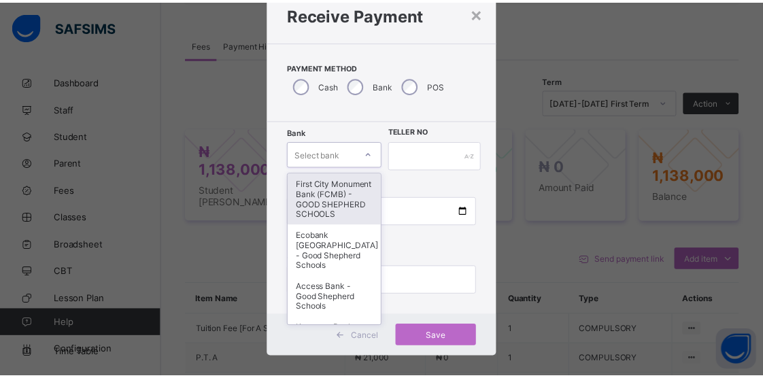
scroll to position [52, 0]
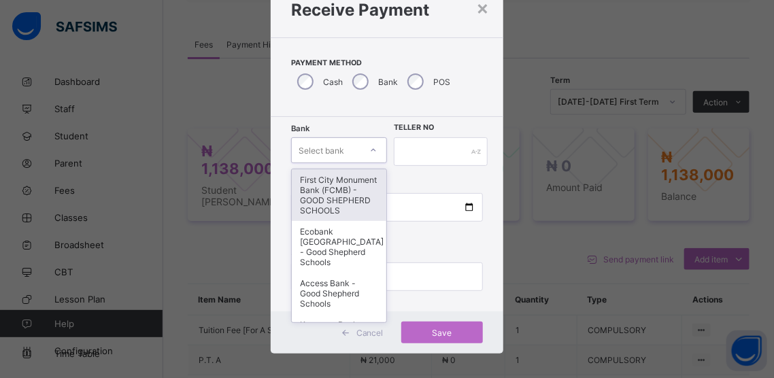
click at [330, 212] on div "First City Monument Bank (FCMB) - GOOD SHEPHERD SCHOOLS" at bounding box center [339, 195] width 95 height 52
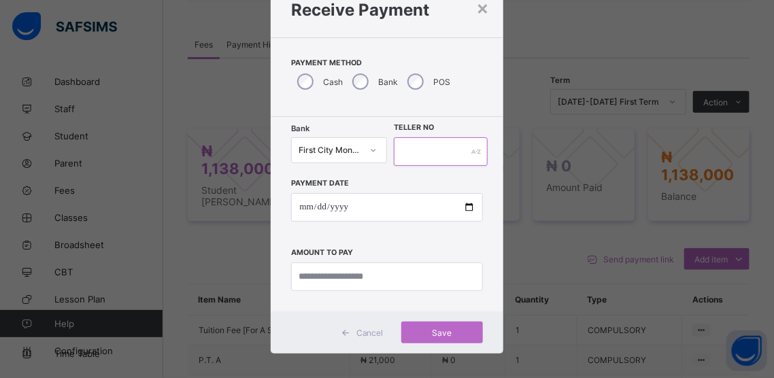
click at [431, 154] on input "text" at bounding box center [441, 151] width 94 height 29
type input "******"
click at [465, 205] on input "date" at bounding box center [386, 207] width 191 height 29
type input "**********"
click at [395, 275] on input "currency" at bounding box center [386, 277] width 191 height 29
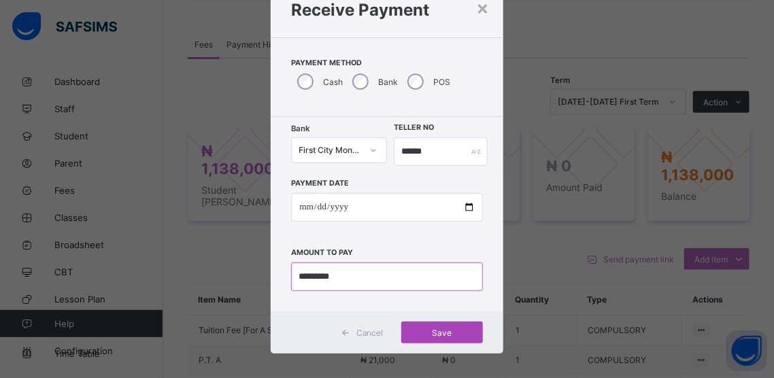
type input "*********"
click at [430, 330] on span "Save" at bounding box center [442, 333] width 61 height 10
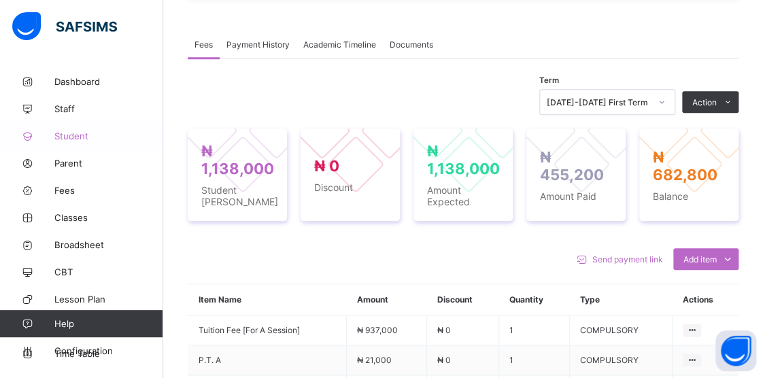
click at [60, 133] on span "Student" at bounding box center [108, 136] width 109 height 11
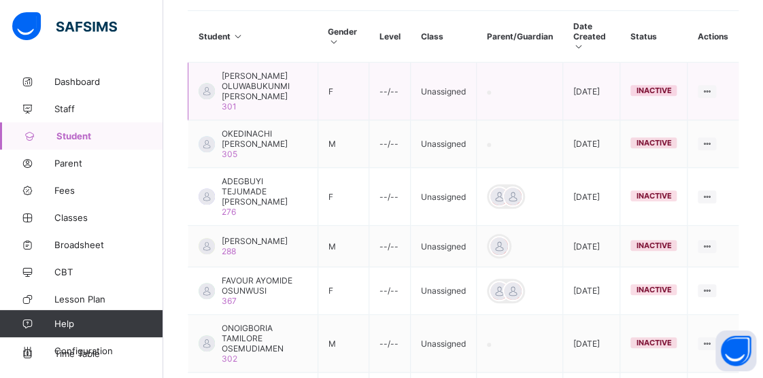
scroll to position [136, 0]
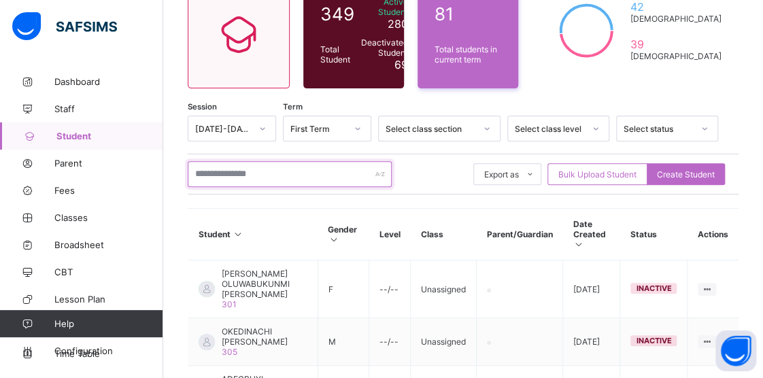
click at [289, 171] on input "text" at bounding box center [290, 174] width 204 height 26
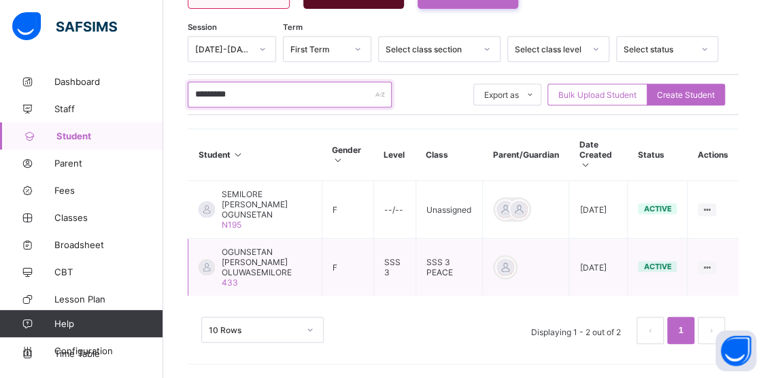
scroll to position [195, 0]
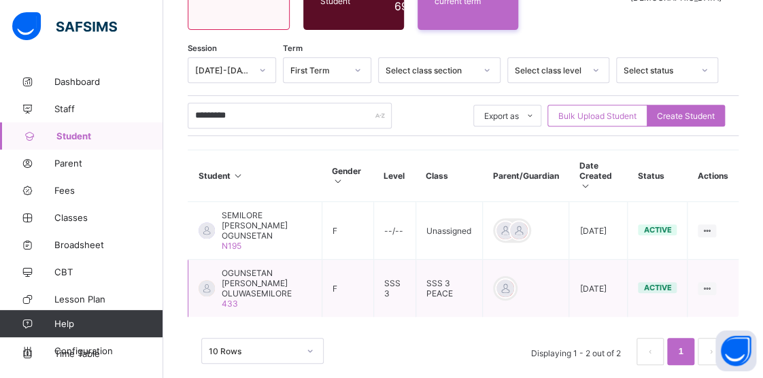
drag, startPoint x: 277, startPoint y: 263, endPoint x: 279, endPoint y: 271, distance: 9.1
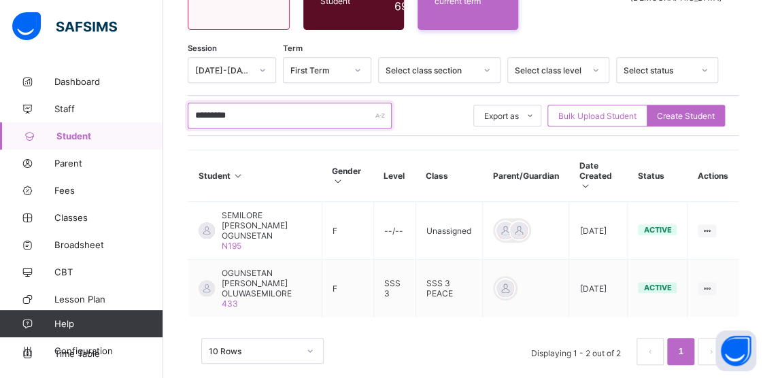
click at [243, 112] on input "*********" at bounding box center [290, 116] width 204 height 26
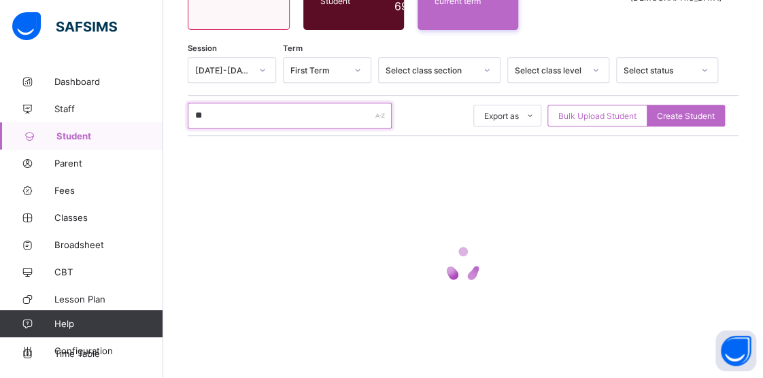
type input "*"
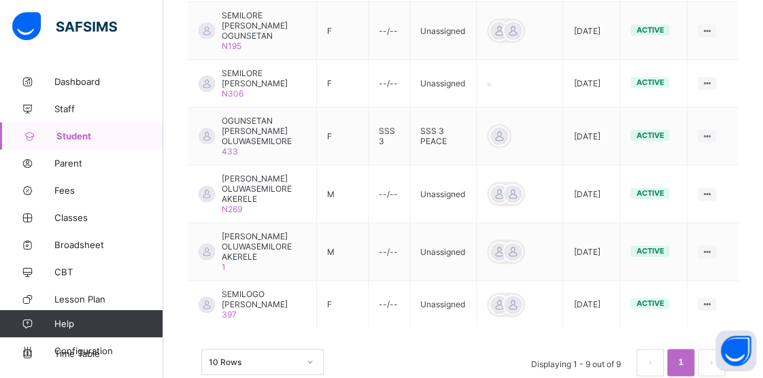
scroll to position [572, 0]
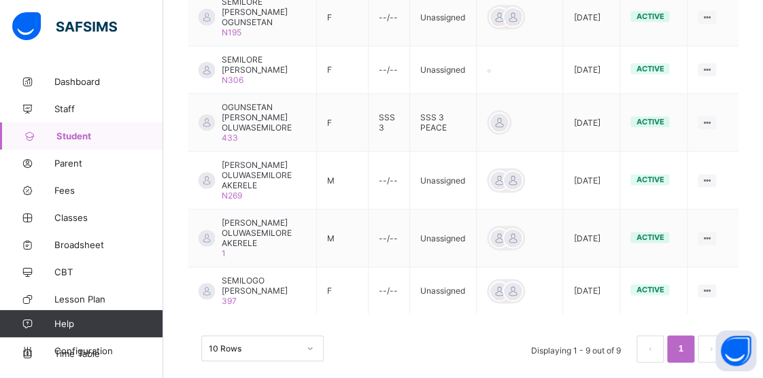
type input "********"
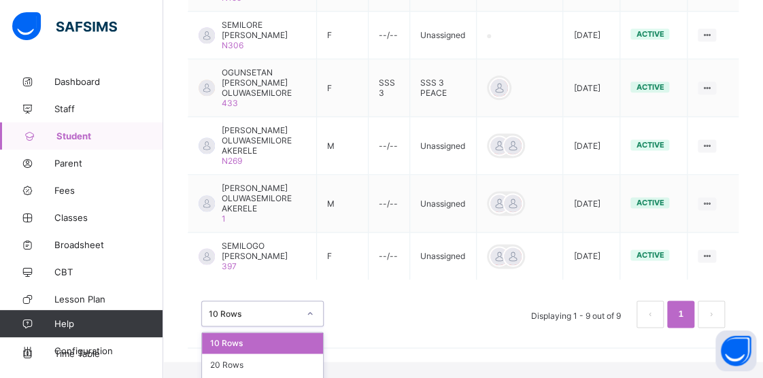
click at [308, 327] on div "option 10 Rows focused, 1 of 3. 3 results available. Use Up and Down to choose …" at bounding box center [262, 314] width 122 height 26
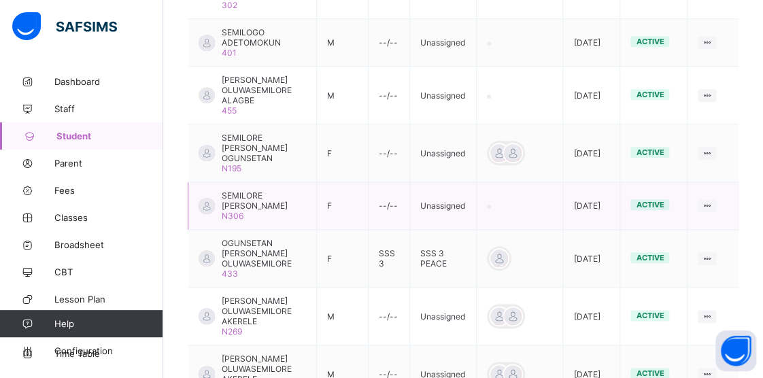
scroll to position [402, 0]
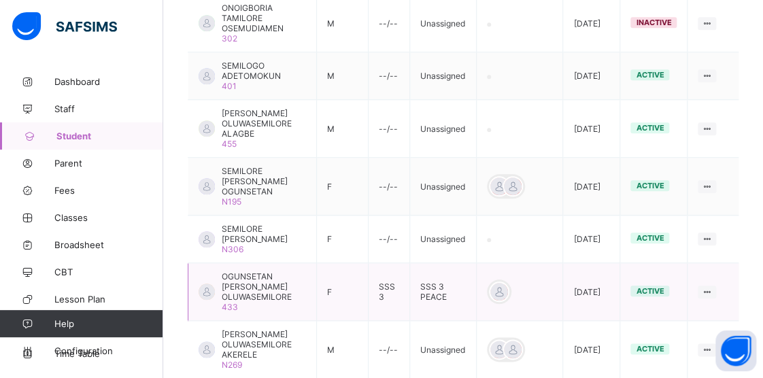
click at [271, 271] on span "OGUNSETAN [PERSON_NAME] OLUWASEMILORE" at bounding box center [264, 286] width 84 height 31
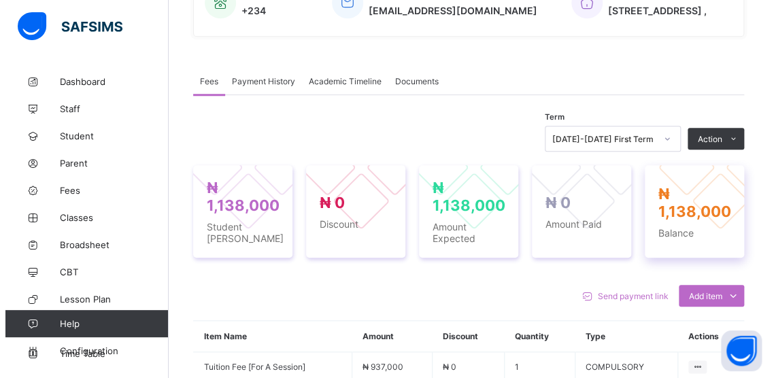
scroll to position [340, 0]
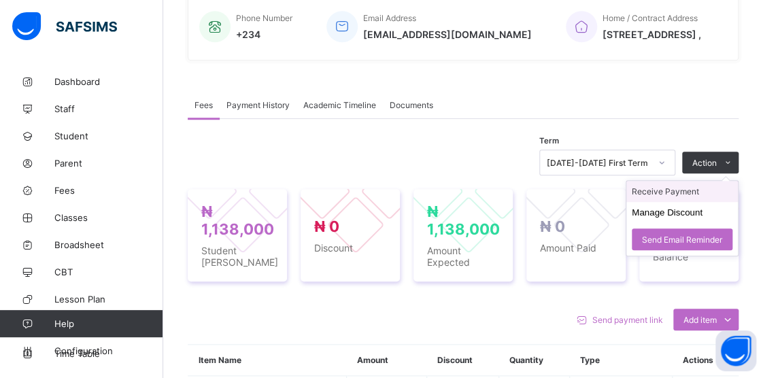
click at [662, 202] on li "Receive Payment" at bounding box center [683, 191] width 112 height 21
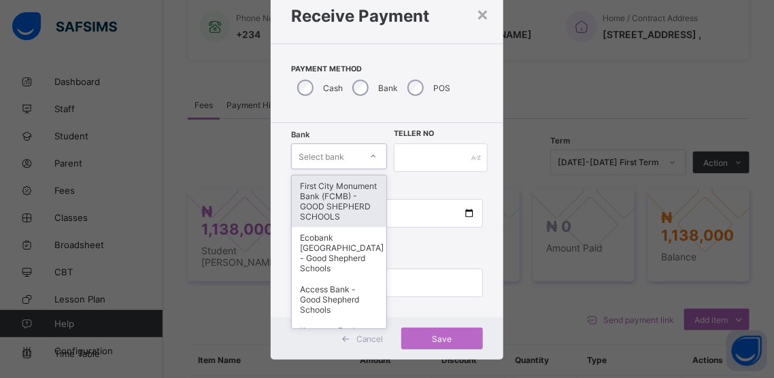
click at [365, 169] on div "option First City Monument Bank (FCMB) - GOOD SHEPHERD SCHOOLS focused, 1 of 9.…" at bounding box center [339, 157] width 96 height 26
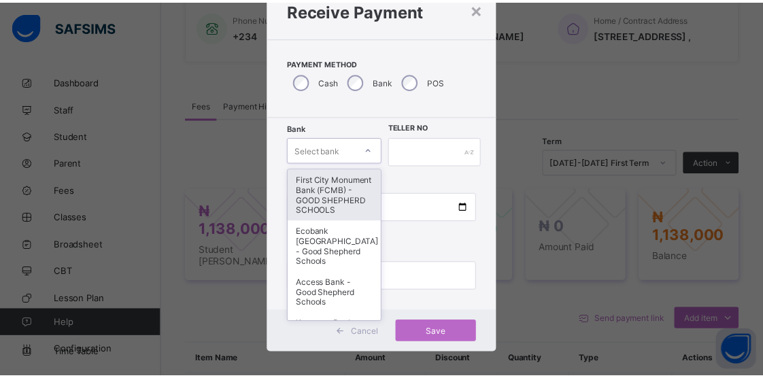
scroll to position [52, 0]
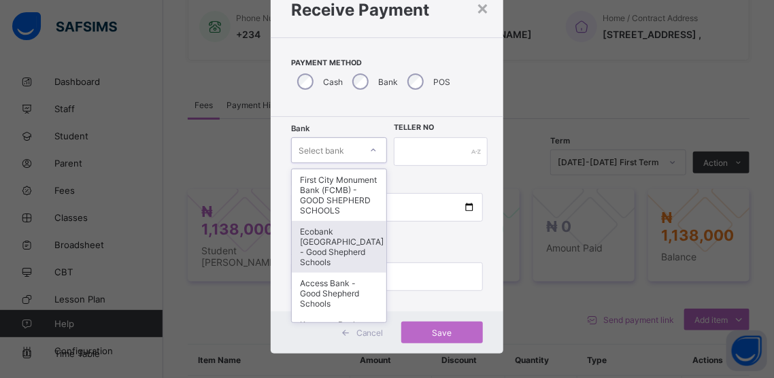
click at [335, 249] on div "Ecobank [GEOGRAPHIC_DATA] - Good Shepherd Schools" at bounding box center [339, 247] width 95 height 52
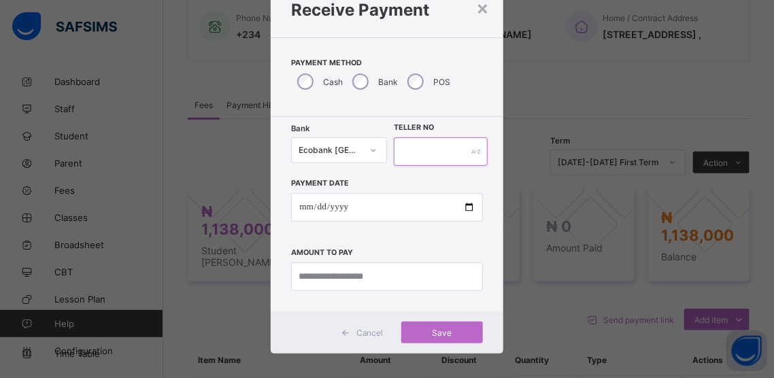
click at [430, 152] on input "text" at bounding box center [441, 151] width 94 height 29
type input "******"
click at [357, 280] on input "currency" at bounding box center [386, 277] width 191 height 29
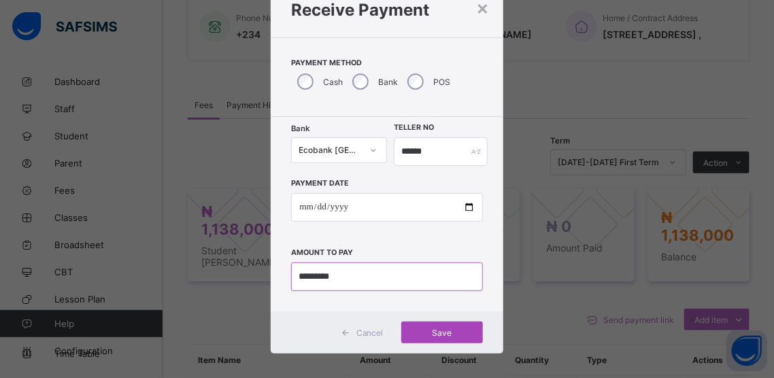
type input "*********"
click at [438, 328] on span "Save" at bounding box center [442, 333] width 61 height 10
click at [467, 206] on input "date" at bounding box center [386, 207] width 191 height 29
type input "**********"
click at [445, 329] on span "Save" at bounding box center [442, 333] width 61 height 10
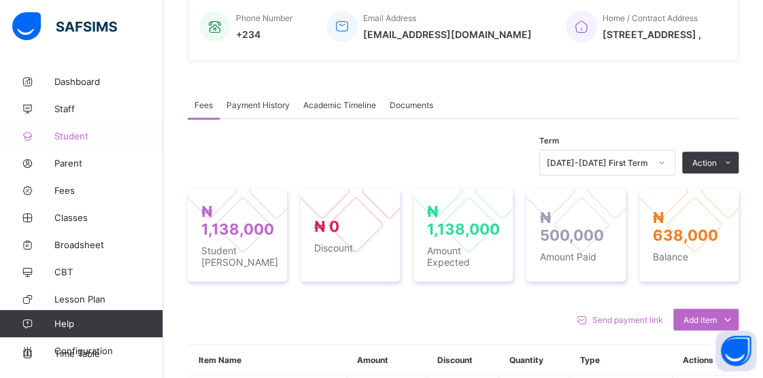
drag, startPoint x: 445, startPoint y: 323, endPoint x: 64, endPoint y: 130, distance: 427.2
click at [64, 130] on link "Student" at bounding box center [81, 135] width 163 height 27
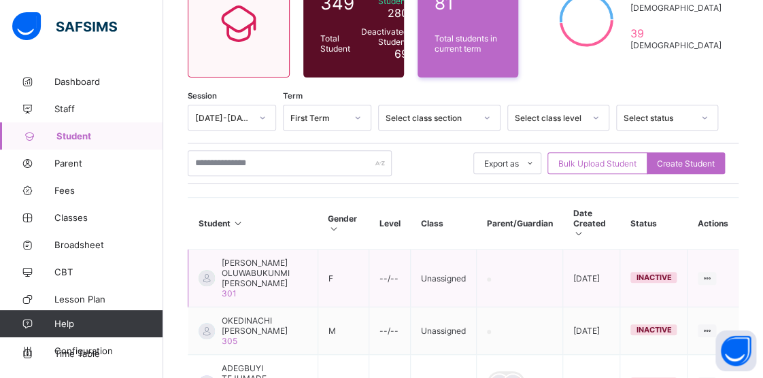
scroll to position [136, 0]
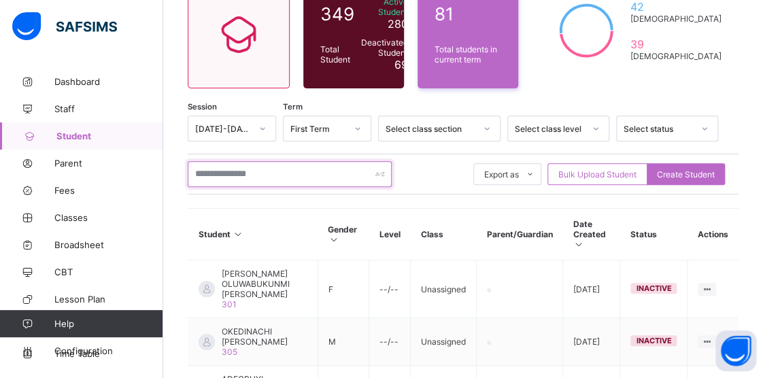
click at [284, 174] on input "text" at bounding box center [290, 174] width 204 height 26
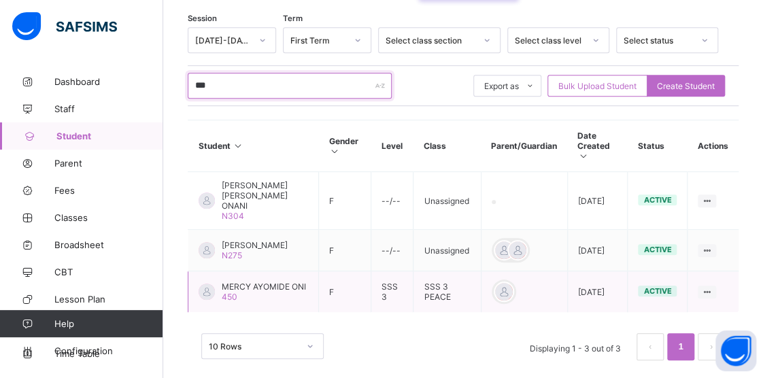
scroll to position [232, 0]
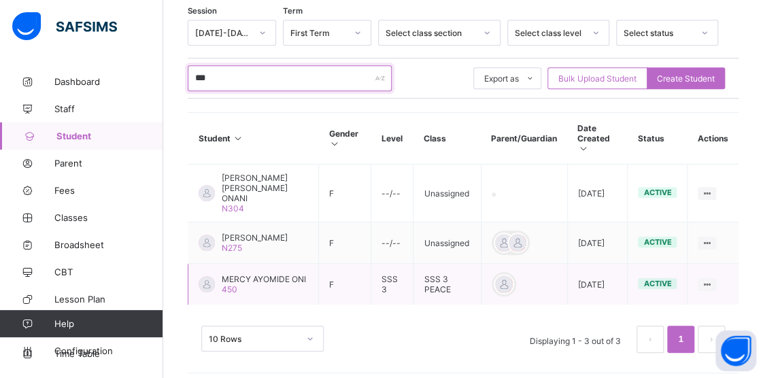
type input "***"
click at [235, 274] on span "MERCY AYOMIDE ONI" at bounding box center [264, 279] width 84 height 10
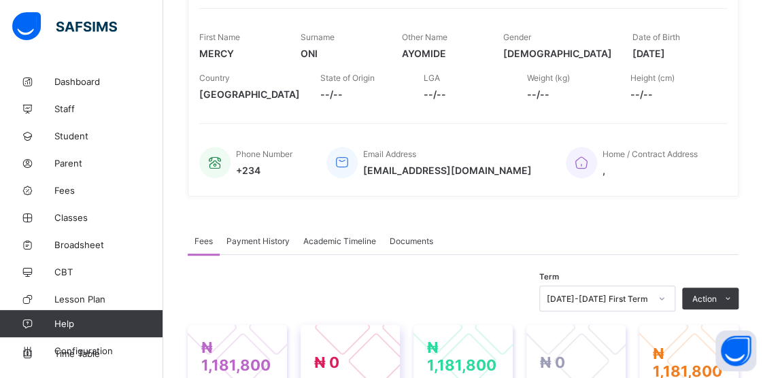
scroll to position [408, 0]
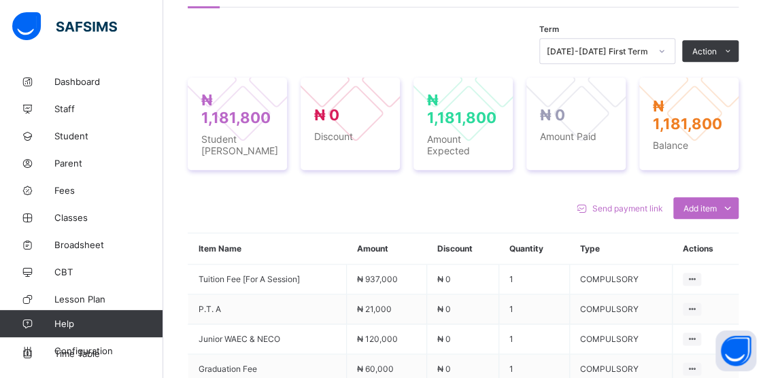
drag, startPoint x: 702, startPoint y: 152, endPoint x: 691, endPoint y: 174, distance: 24.0
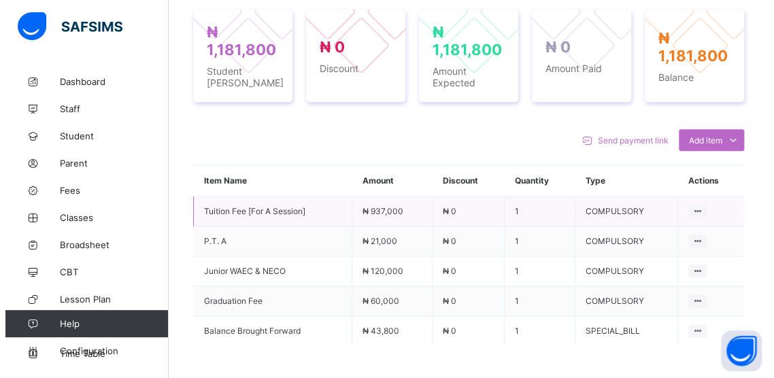
scroll to position [495, 0]
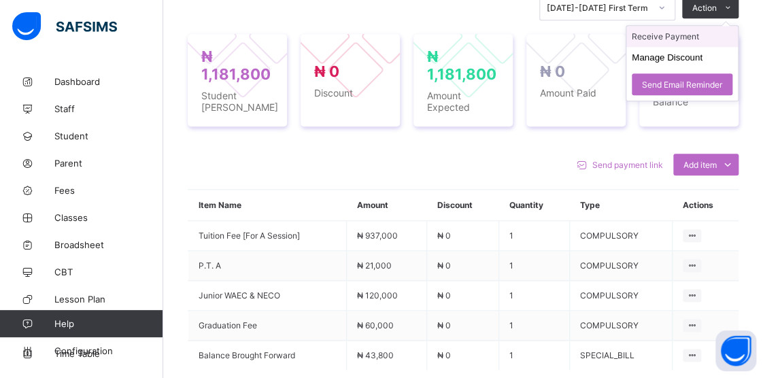
click at [664, 36] on li "Receive Payment" at bounding box center [683, 36] width 112 height 21
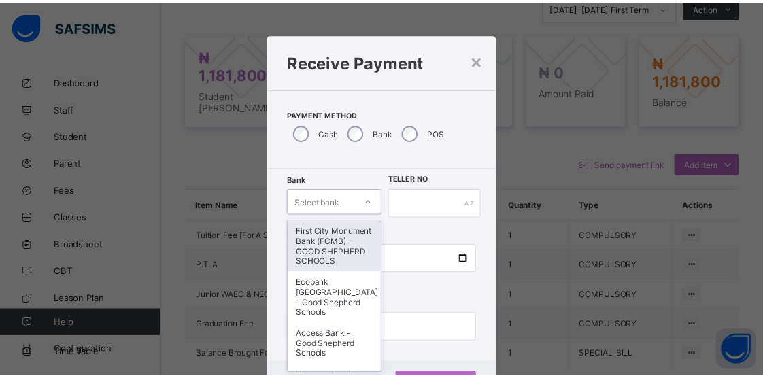
scroll to position [52, 0]
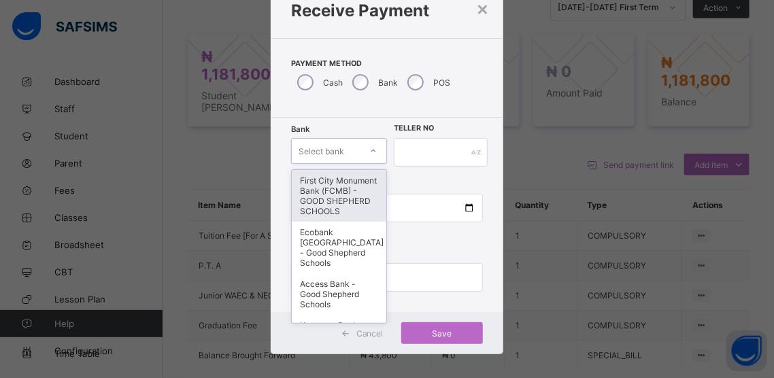
click at [373, 164] on div "option First City Monument Bank (FCMB) - GOOD SHEPHERD SCHOOLS focused, 1 of 9.…" at bounding box center [339, 151] width 96 height 26
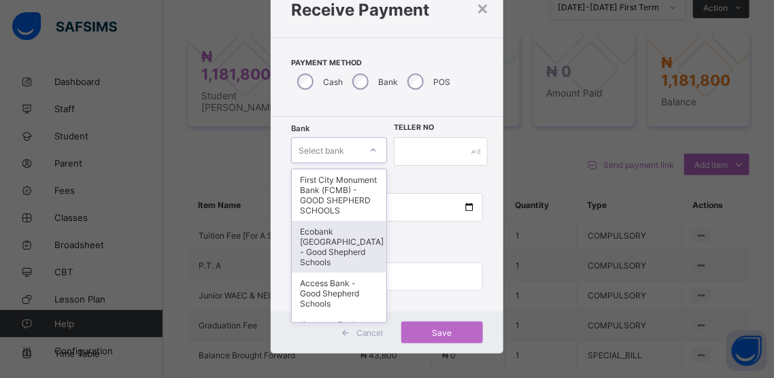
click at [342, 253] on div "Ecobank [GEOGRAPHIC_DATA] - Good Shepherd Schools" at bounding box center [339, 247] width 95 height 52
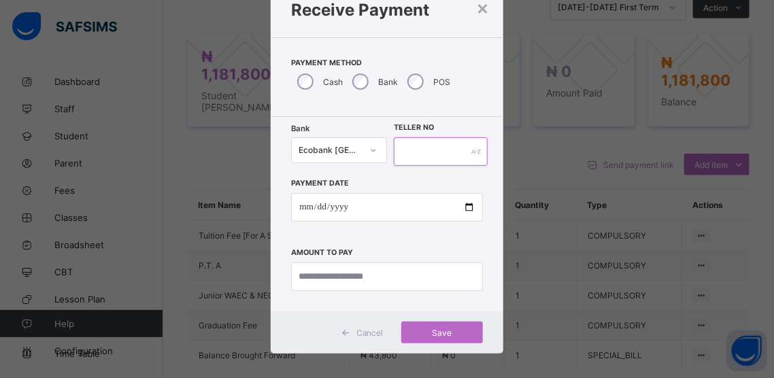
click at [435, 157] on input "text" at bounding box center [441, 151] width 94 height 29
type input "******"
click at [467, 210] on input "date" at bounding box center [386, 207] width 191 height 29
type input "**********"
click at [397, 273] on input "currency" at bounding box center [386, 277] width 191 height 29
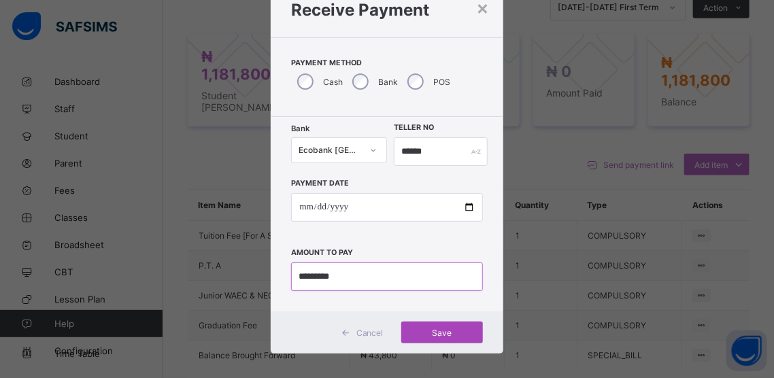
type input "*********"
click at [435, 329] on span "Save" at bounding box center [442, 333] width 61 height 10
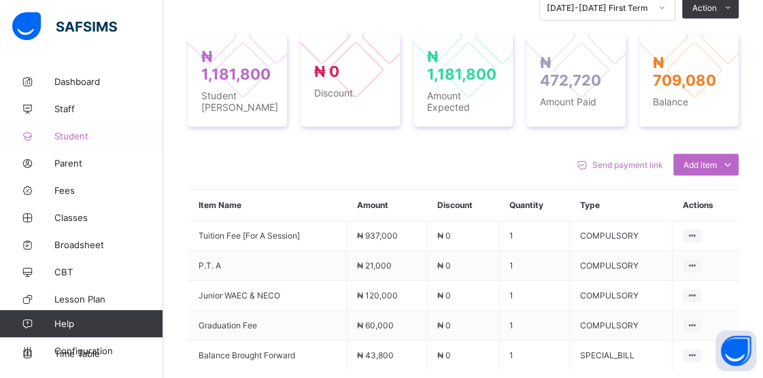
click at [73, 132] on span "Student" at bounding box center [108, 136] width 109 height 11
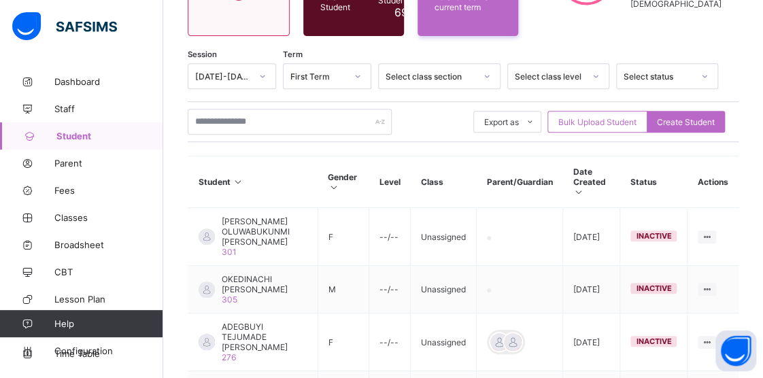
scroll to position [155, 0]
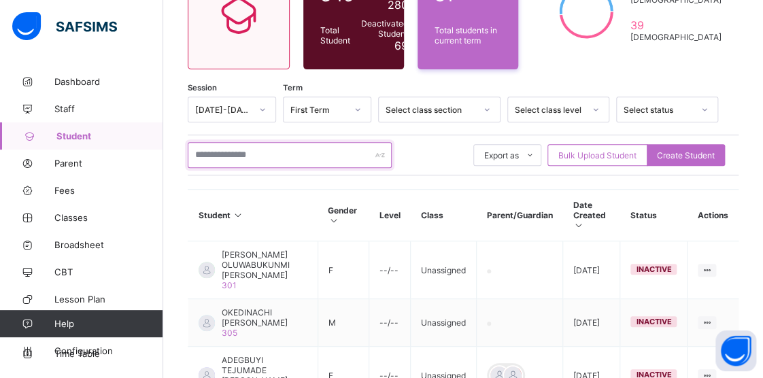
click at [279, 150] on input "text" at bounding box center [290, 155] width 204 height 26
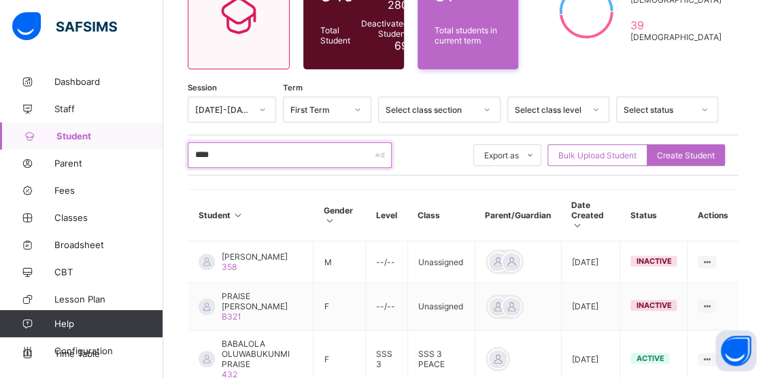
type input "********"
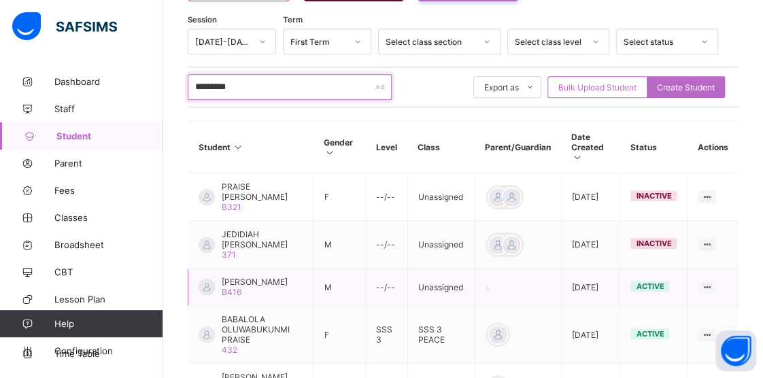
scroll to position [291, 0]
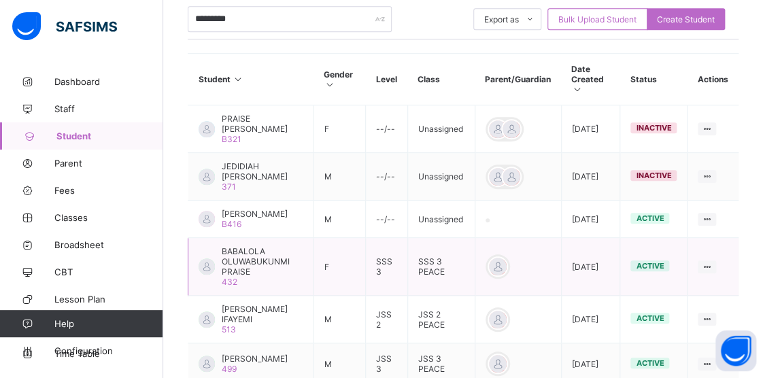
click at [246, 277] on span "BABALOLA OLUWABUKUNMI PRAISE" at bounding box center [262, 261] width 81 height 31
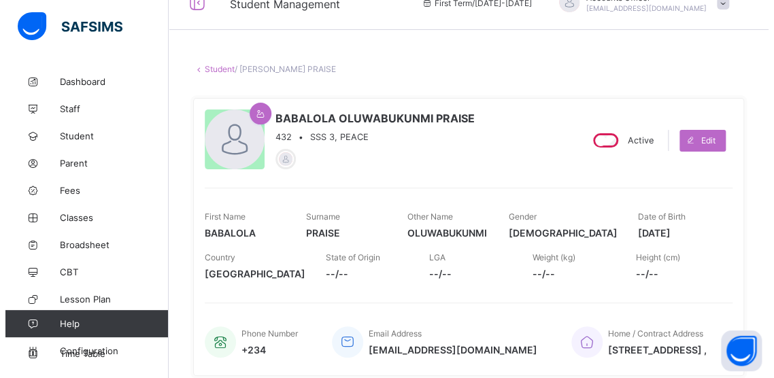
scroll to position [272, 0]
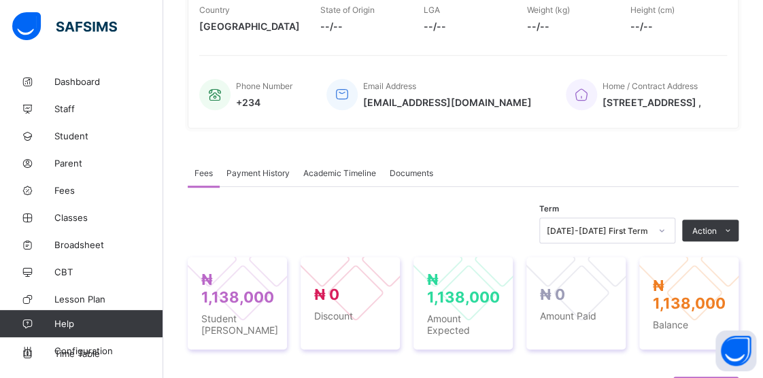
click at [0, 0] on li "Receive Payment" at bounding box center [0, 0] width 0 height 0
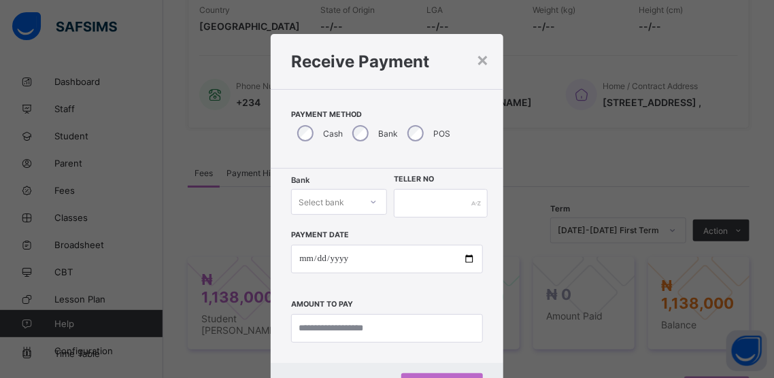
click at [370, 201] on div "Select bank" at bounding box center [339, 202] width 96 height 26
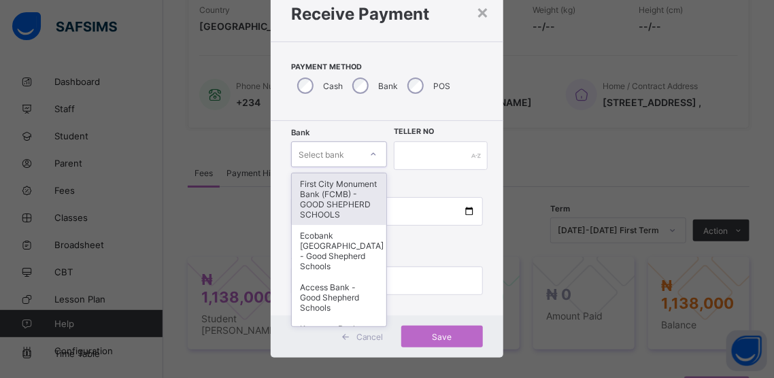
scroll to position [52, 0]
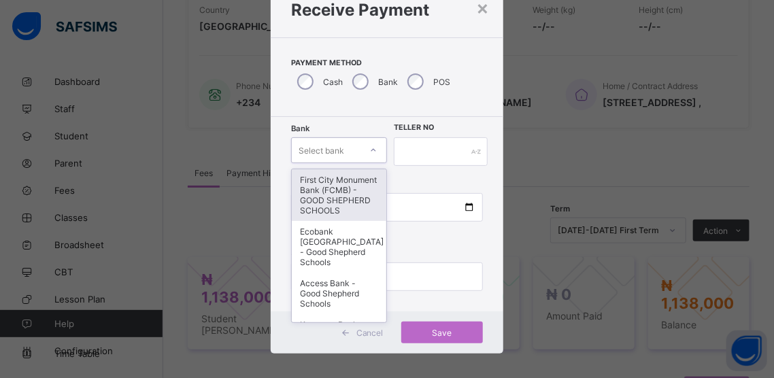
click at [320, 209] on div "First City Monument Bank (FCMB) - GOOD SHEPHERD SCHOOLS" at bounding box center [339, 195] width 95 height 52
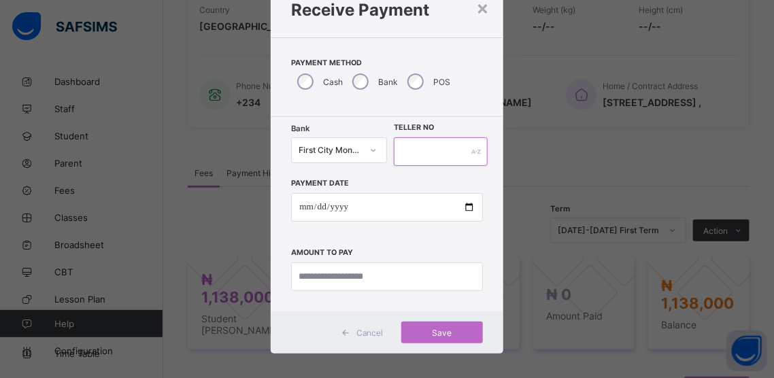
click at [417, 160] on input "text" at bounding box center [441, 151] width 94 height 29
type input "******"
click at [469, 206] on input "date" at bounding box center [386, 207] width 191 height 29
type input "**********"
click at [403, 274] on input "currency" at bounding box center [386, 277] width 191 height 29
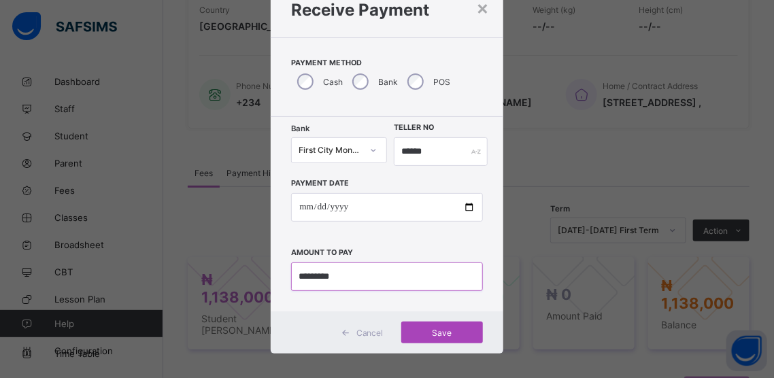
type input "*********"
click at [439, 329] on span "Save" at bounding box center [442, 333] width 61 height 10
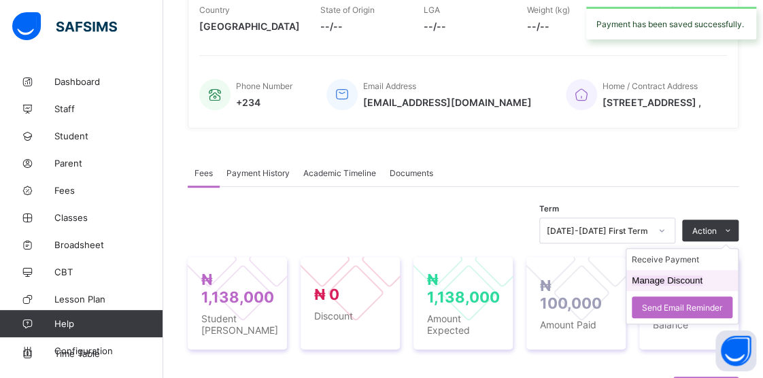
click at [681, 286] on button "Manage Discount" at bounding box center [667, 281] width 71 height 10
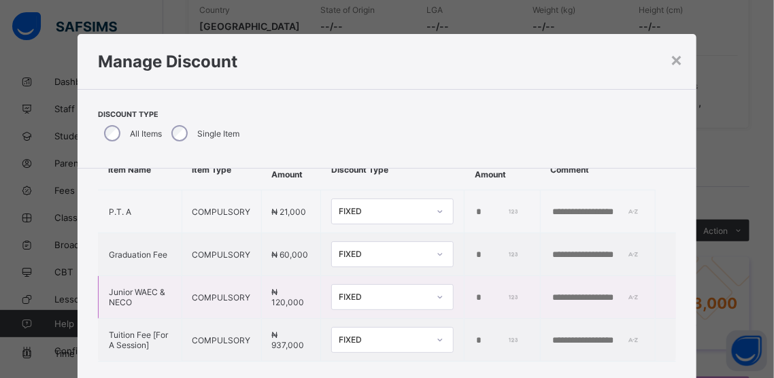
scroll to position [76, 0]
click at [475, 335] on input "*" at bounding box center [497, 340] width 44 height 11
type input "******"
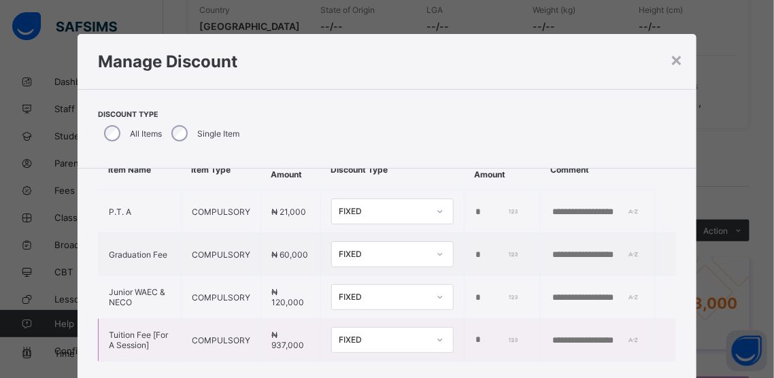
click at [551, 335] on input "text" at bounding box center [598, 340] width 94 height 11
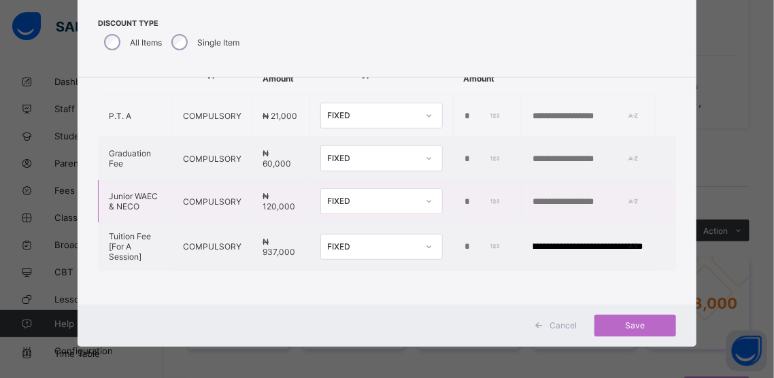
scroll to position [93, 0]
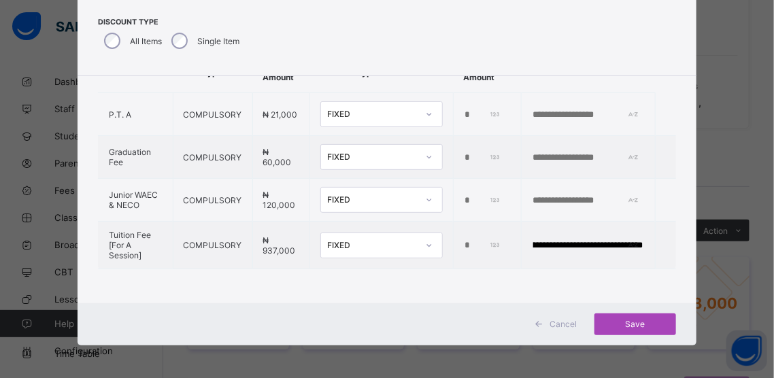
type input "**********"
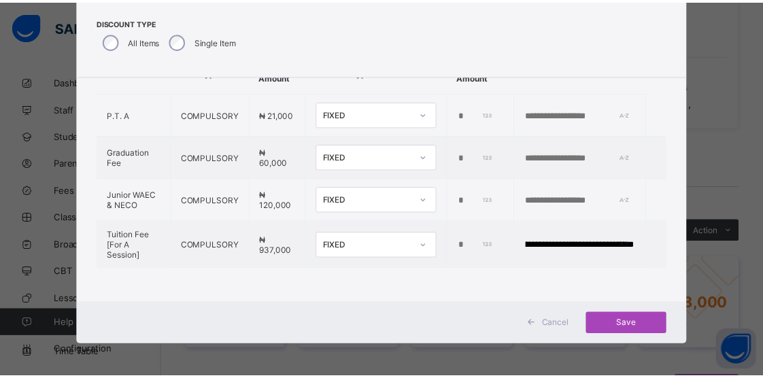
scroll to position [0, 0]
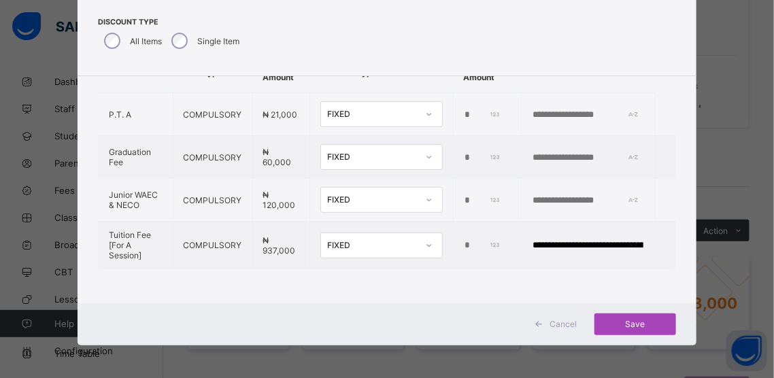
click at [631, 319] on span "Save" at bounding box center [635, 324] width 61 height 10
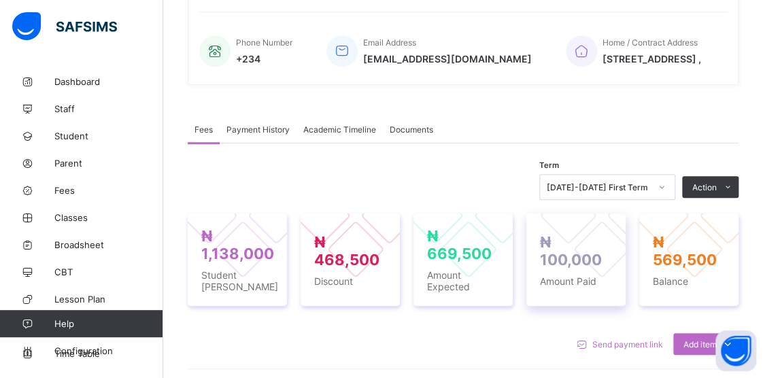
scroll to position [340, 0]
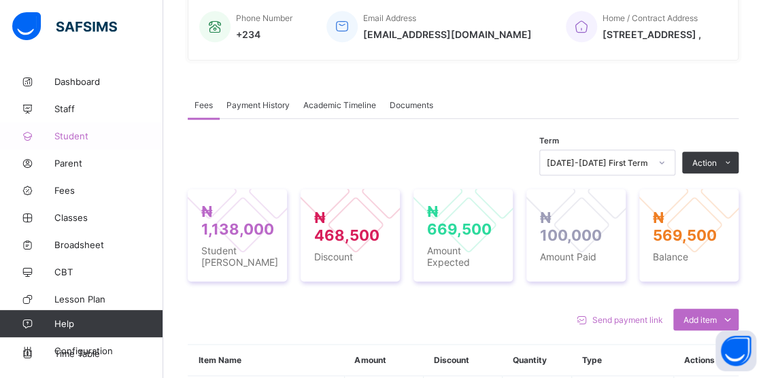
click at [61, 134] on span "Student" at bounding box center [108, 136] width 109 height 11
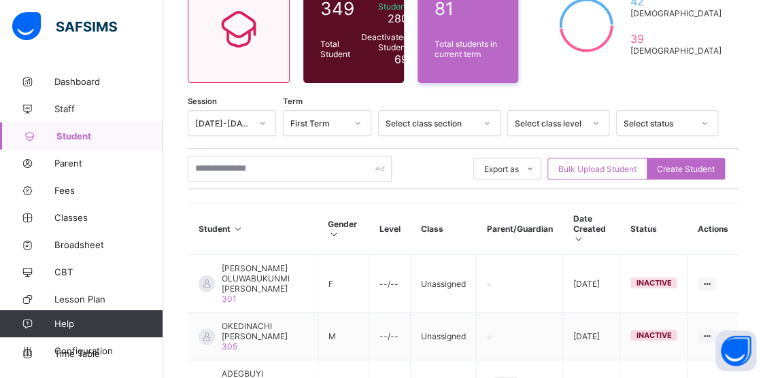
scroll to position [136, 0]
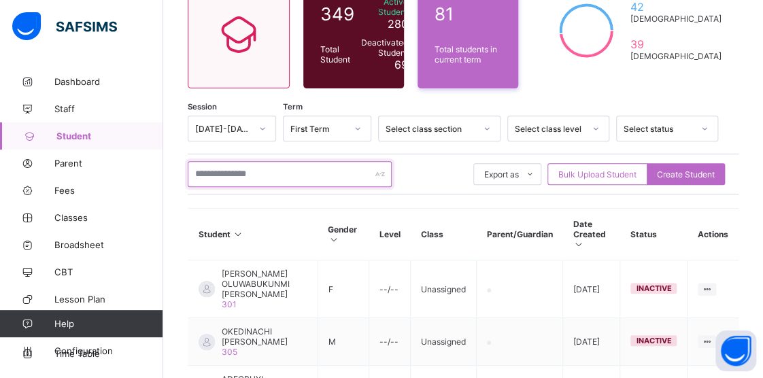
click at [291, 169] on input "text" at bounding box center [290, 174] width 204 height 26
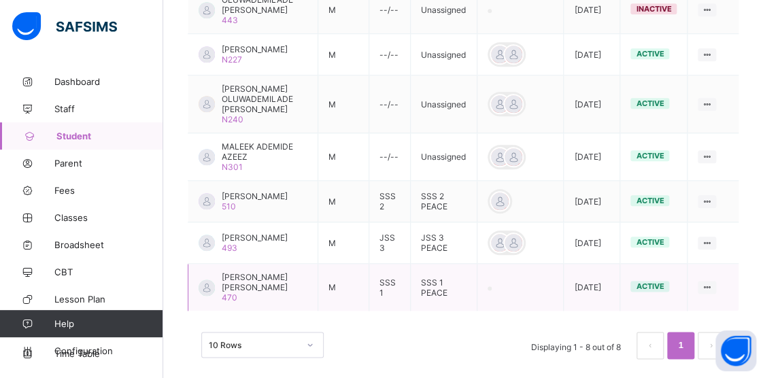
scroll to position [476, 0]
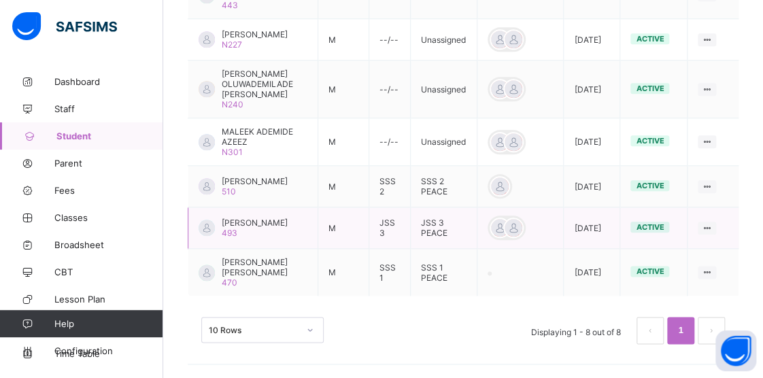
type input "********"
click at [248, 232] on div "[PERSON_NAME] 493" at bounding box center [255, 228] width 66 height 20
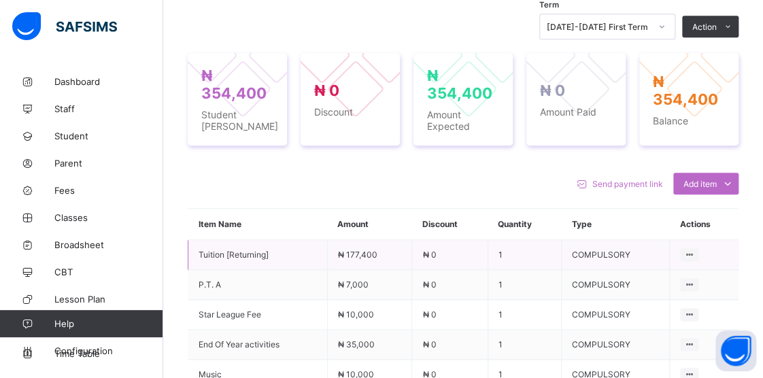
scroll to position [408, 0]
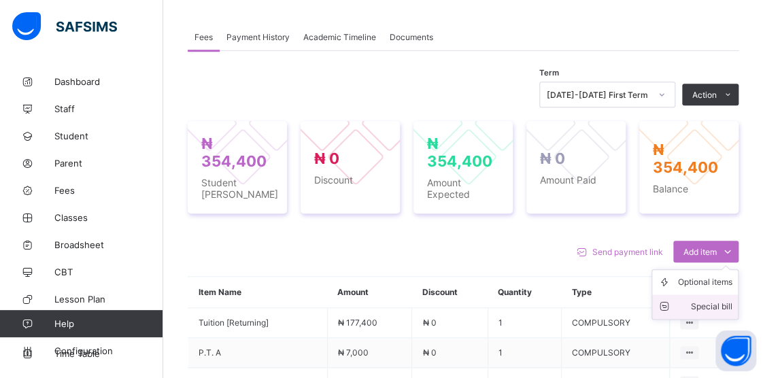
click at [712, 308] on div "Special bill" at bounding box center [705, 307] width 54 height 14
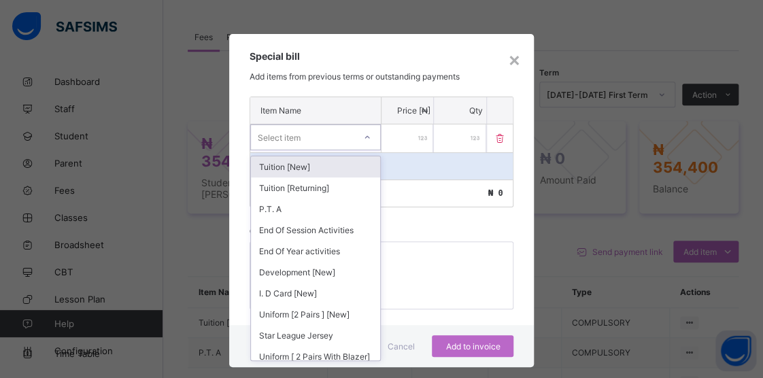
click at [365, 138] on icon at bounding box center [367, 137] width 5 height 3
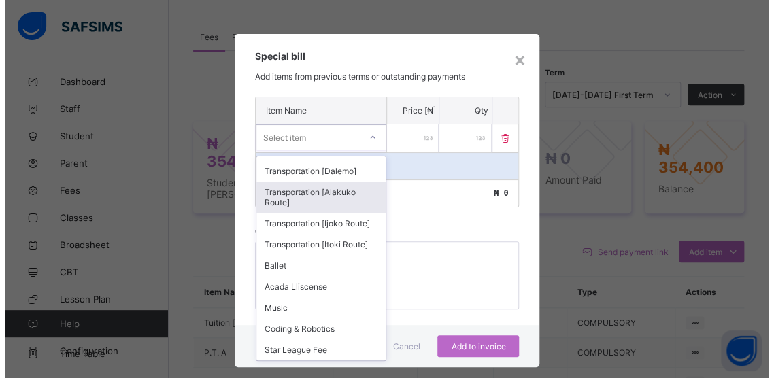
scroll to position [204, 0]
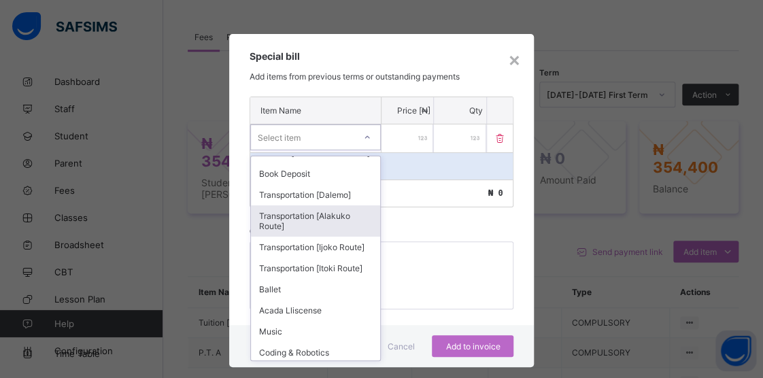
click at [294, 233] on div "Transportation [Alakuko Route]" at bounding box center [315, 220] width 129 height 31
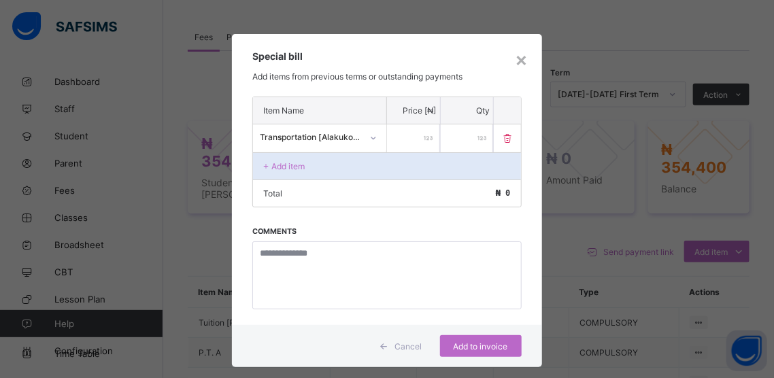
click at [400, 135] on input "number" at bounding box center [413, 139] width 53 height 28
type input "*****"
click at [464, 344] on span "Add to invoice" at bounding box center [480, 347] width 61 height 10
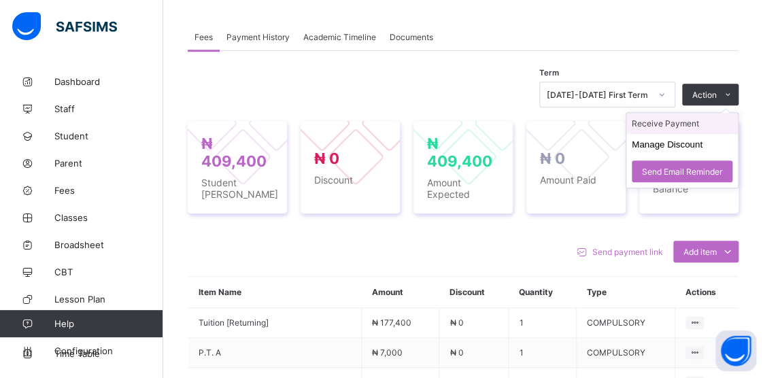
click at [662, 122] on li "Receive Payment" at bounding box center [683, 123] width 112 height 21
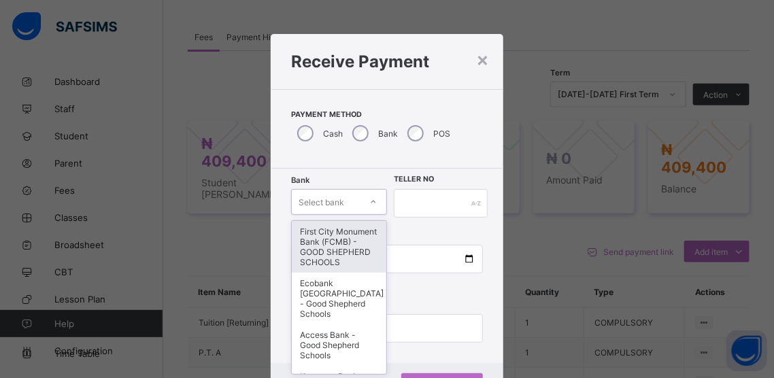
drag, startPoint x: 369, startPoint y: 201, endPoint x: 363, endPoint y: 204, distance: 7.6
click at [368, 201] on div "option First City Monument Bank (FCMB) - GOOD SHEPHERD SCHOOLS focused, 1 of 9.…" at bounding box center [339, 202] width 96 height 26
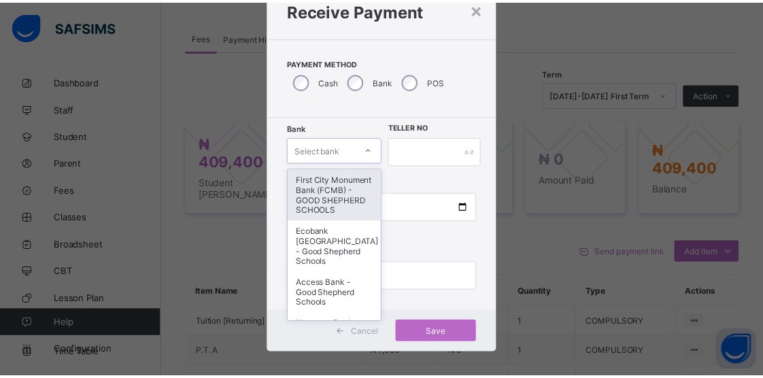
scroll to position [52, 0]
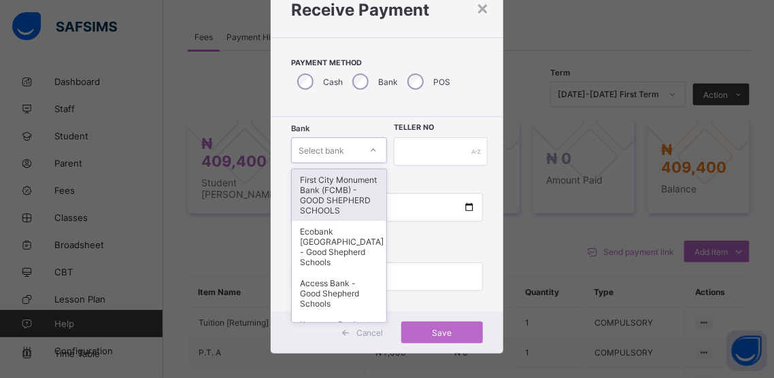
click at [322, 205] on div "First City Monument Bank (FCMB) - GOOD SHEPHERD SCHOOLS" at bounding box center [339, 195] width 95 height 52
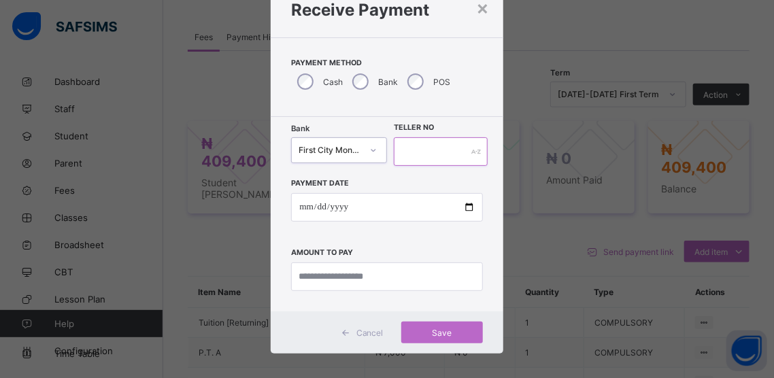
click at [402, 147] on input "text" at bounding box center [441, 151] width 94 height 29
type input "******"
click at [467, 210] on input "date" at bounding box center [386, 207] width 191 height 29
type input "**********"
click at [394, 269] on input "currency" at bounding box center [386, 277] width 191 height 29
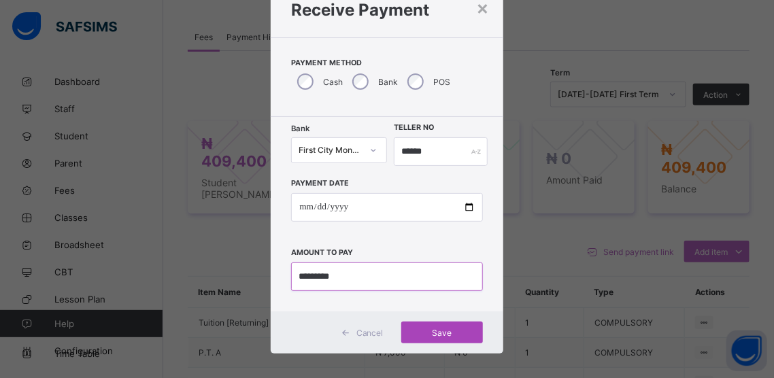
type input "*********"
click at [431, 331] on span "Save" at bounding box center [442, 333] width 61 height 10
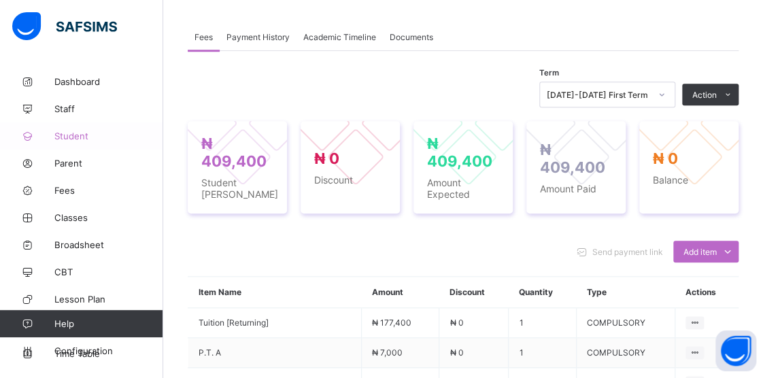
click at [76, 136] on span "Student" at bounding box center [108, 136] width 109 height 11
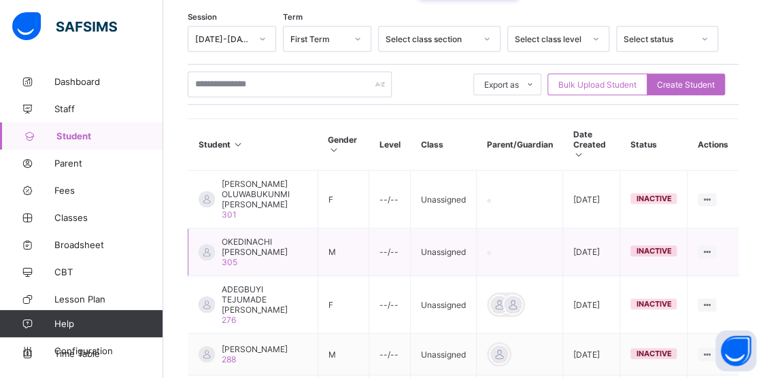
scroll to position [204, 0]
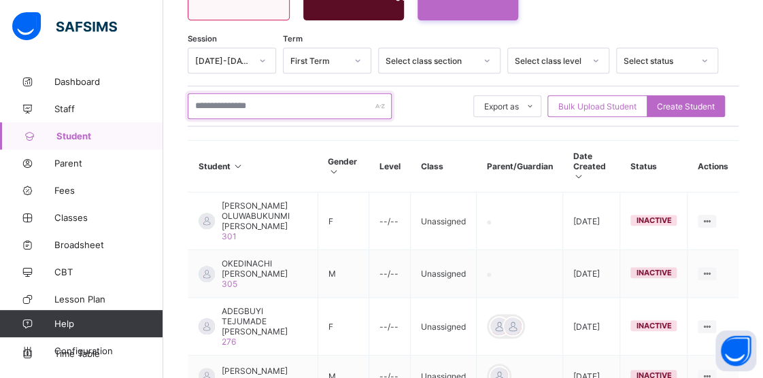
click at [271, 105] on input "text" at bounding box center [290, 106] width 204 height 26
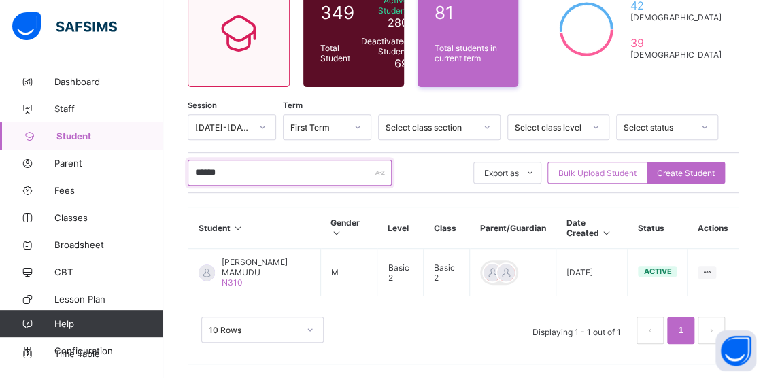
scroll to position [136, 0]
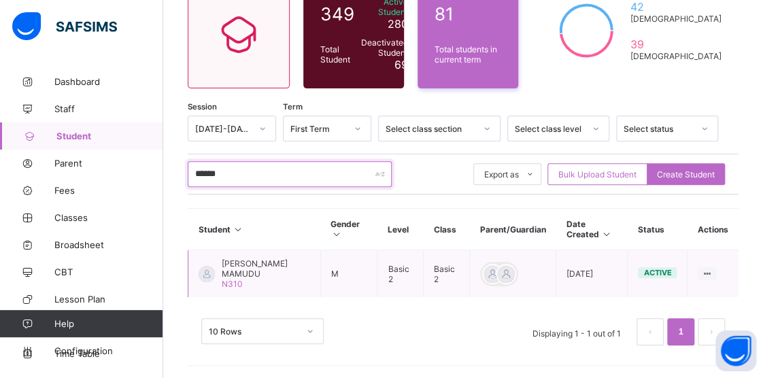
type input "******"
click at [240, 271] on span "[PERSON_NAME] MAMUDU" at bounding box center [266, 269] width 88 height 20
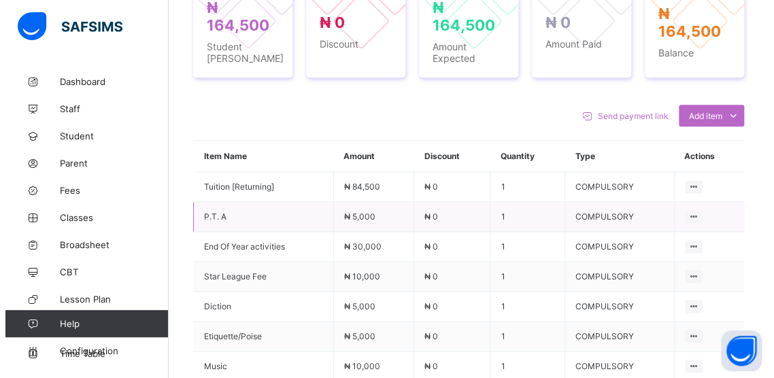
scroll to position [476, 0]
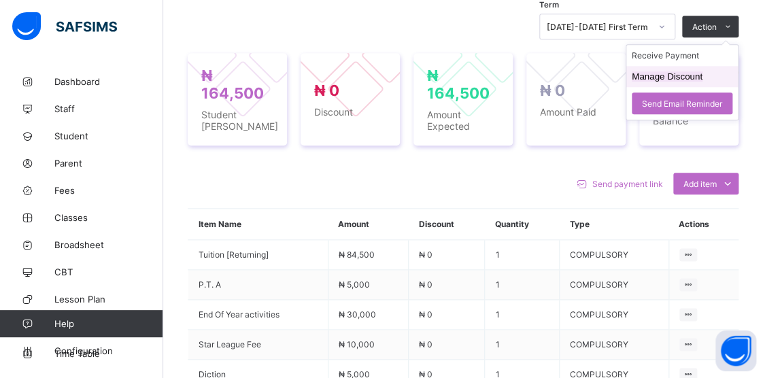
click at [650, 82] on button "Manage Discount" at bounding box center [667, 76] width 71 height 10
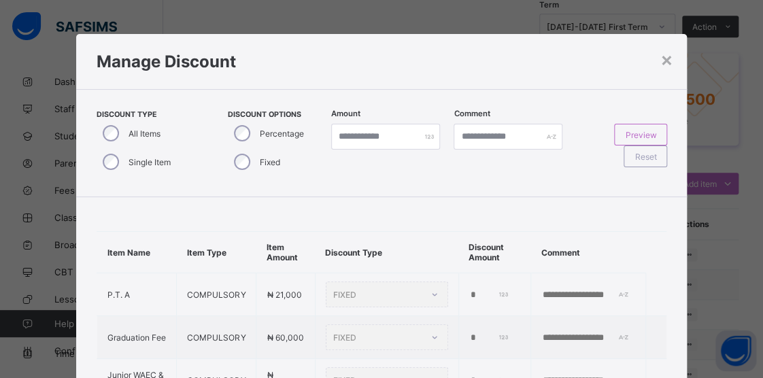
type input "*"
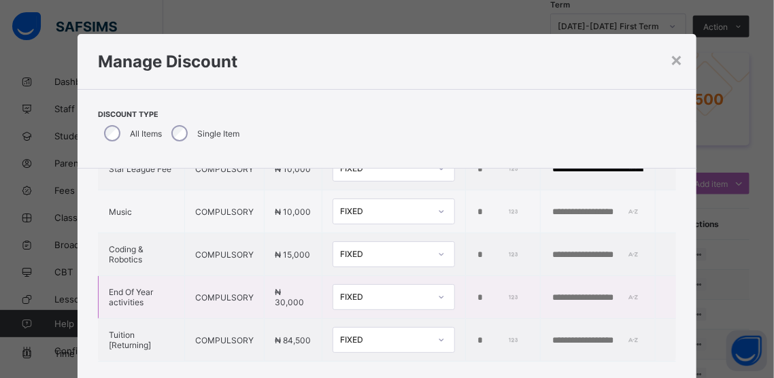
scroll to position [236, 0]
click at [476, 250] on input "*" at bounding box center [498, 255] width 44 height 11
type input "*****"
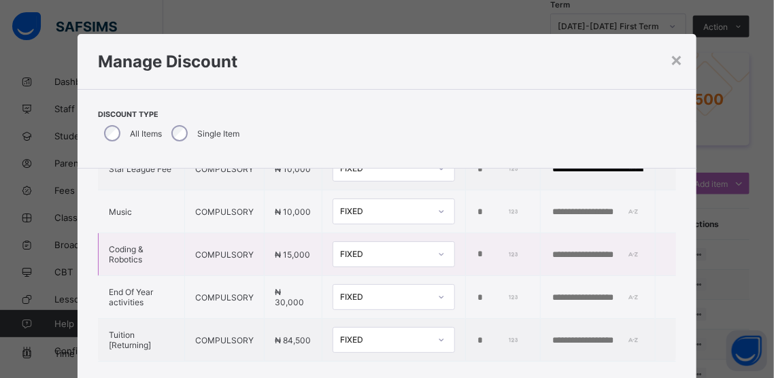
click at [551, 250] on input "text" at bounding box center [598, 255] width 94 height 11
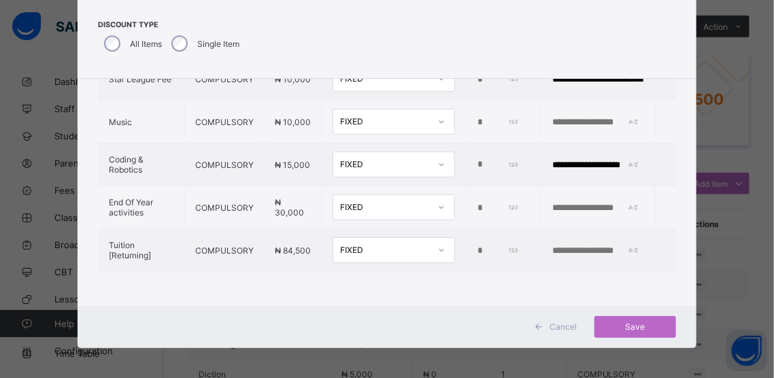
scroll to position [93, 0]
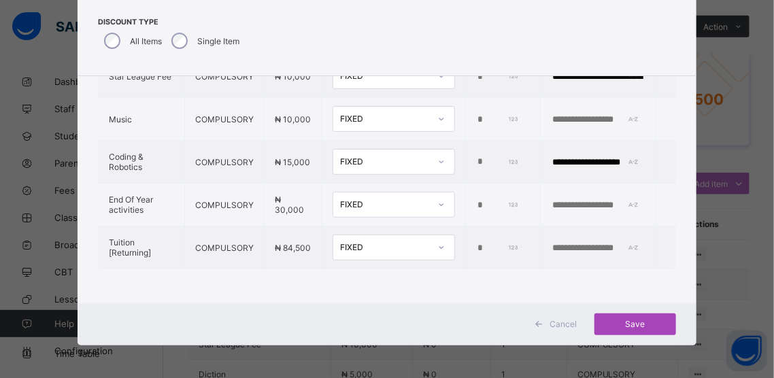
type input "**********"
click at [627, 319] on span "Save" at bounding box center [635, 324] width 61 height 10
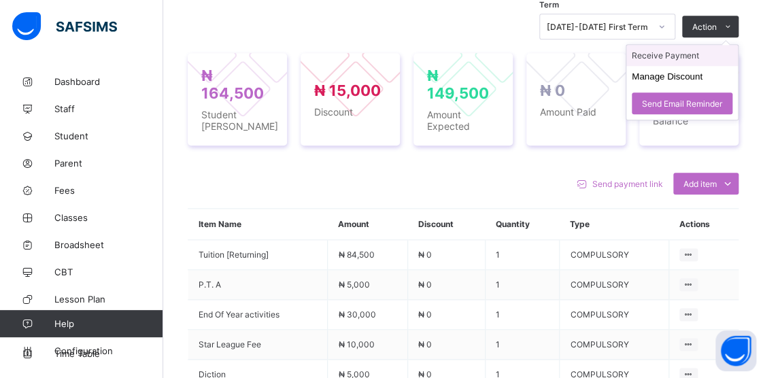
click at [653, 59] on li "Receive Payment" at bounding box center [683, 55] width 112 height 21
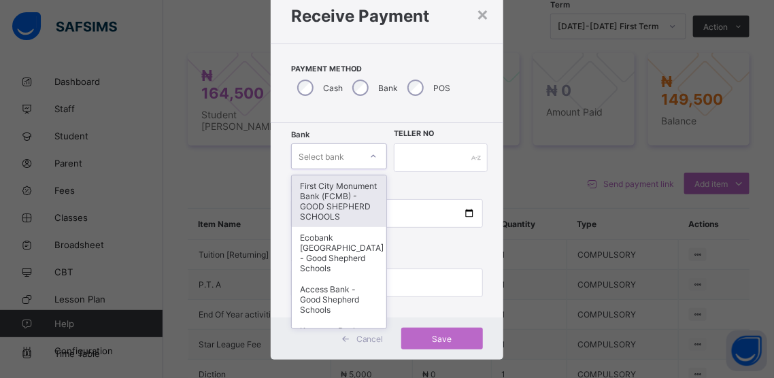
click at [369, 169] on div "option First City Monument Bank (FCMB) - GOOD SHEPHERD SCHOOLS focused, 1 of 9.…" at bounding box center [339, 157] width 96 height 26
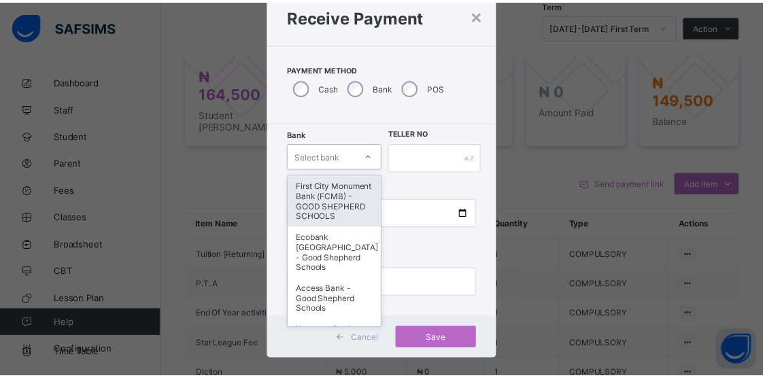
scroll to position [52, 0]
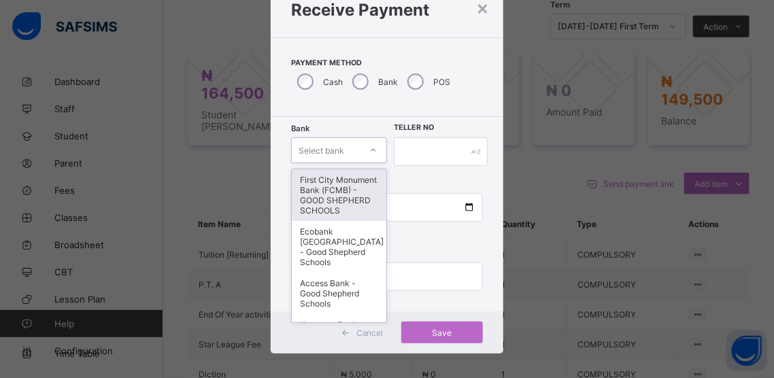
click at [348, 206] on div "First City Monument Bank (FCMB) - GOOD SHEPHERD SCHOOLS" at bounding box center [339, 195] width 95 height 52
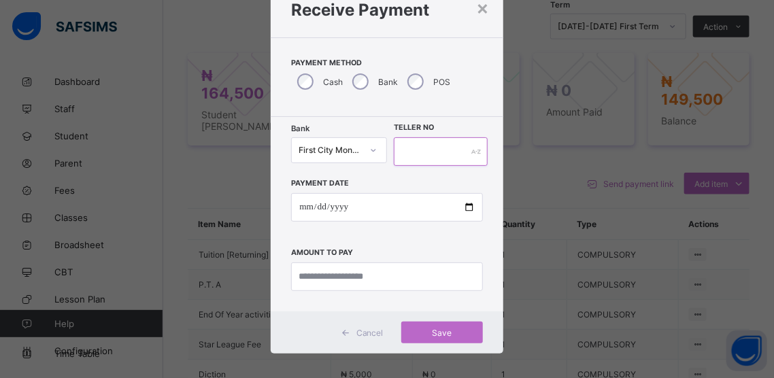
click at [411, 153] on input "text" at bounding box center [441, 151] width 94 height 29
type input "******"
click at [459, 211] on input "date" at bounding box center [386, 207] width 191 height 29
click at [466, 209] on input "date" at bounding box center [386, 207] width 191 height 29
type input "**********"
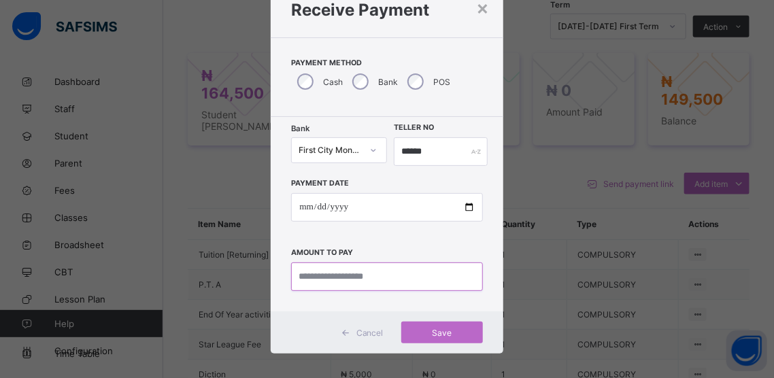
click at [398, 273] on input "currency" at bounding box center [386, 277] width 191 height 29
type input "*********"
click at [440, 329] on span "Save" at bounding box center [442, 333] width 61 height 10
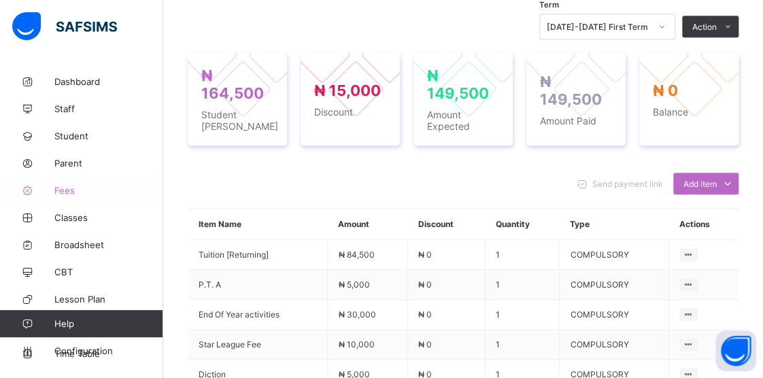
click at [67, 193] on span "Fees" at bounding box center [108, 190] width 109 height 11
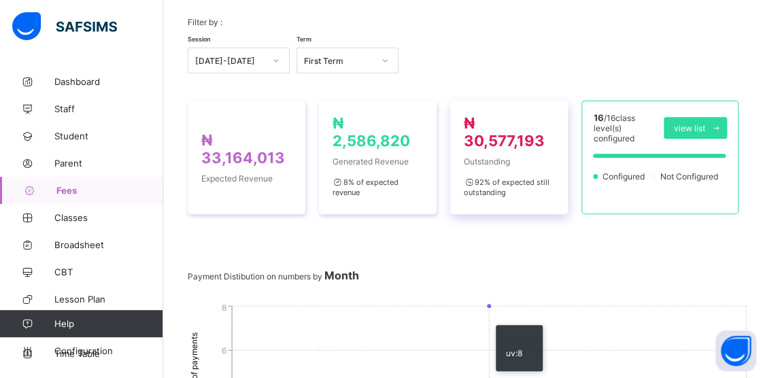
scroll to position [136, 0]
